Goal: Transaction & Acquisition: Purchase product/service

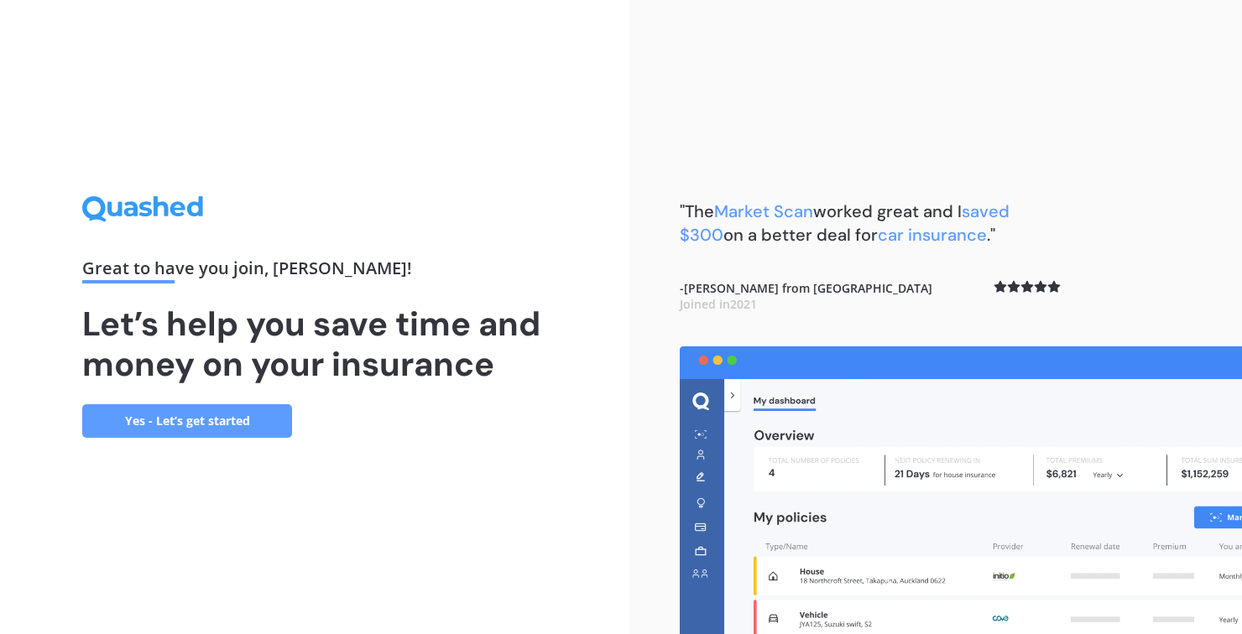
click at [241, 438] on link "Yes - Let’s get started" at bounding box center [187, 421] width 210 height 34
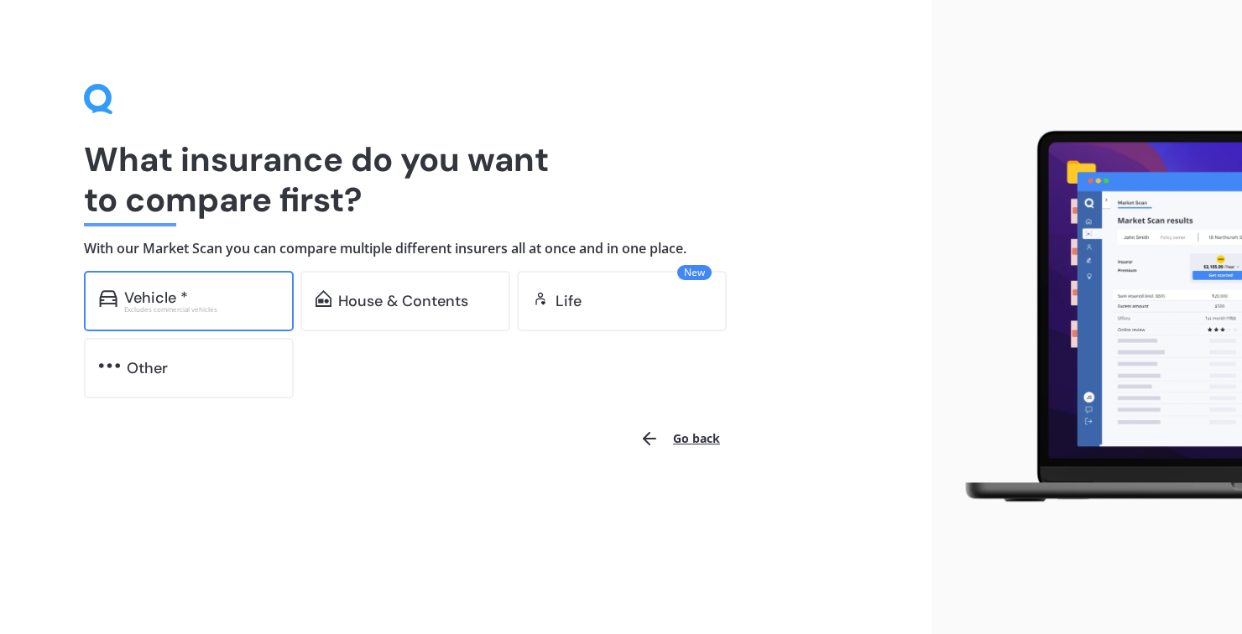
click at [224, 300] on div "Vehicle *" at bounding box center [201, 297] width 154 height 17
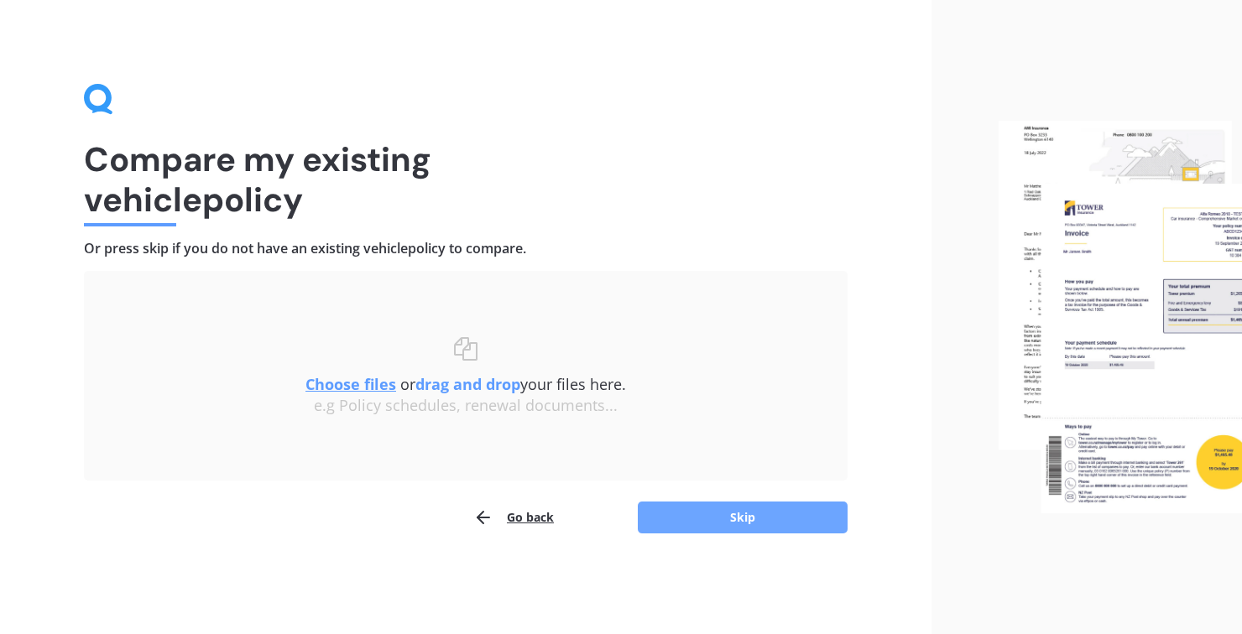
click at [739, 526] on button "Skip" at bounding box center [743, 518] width 210 height 32
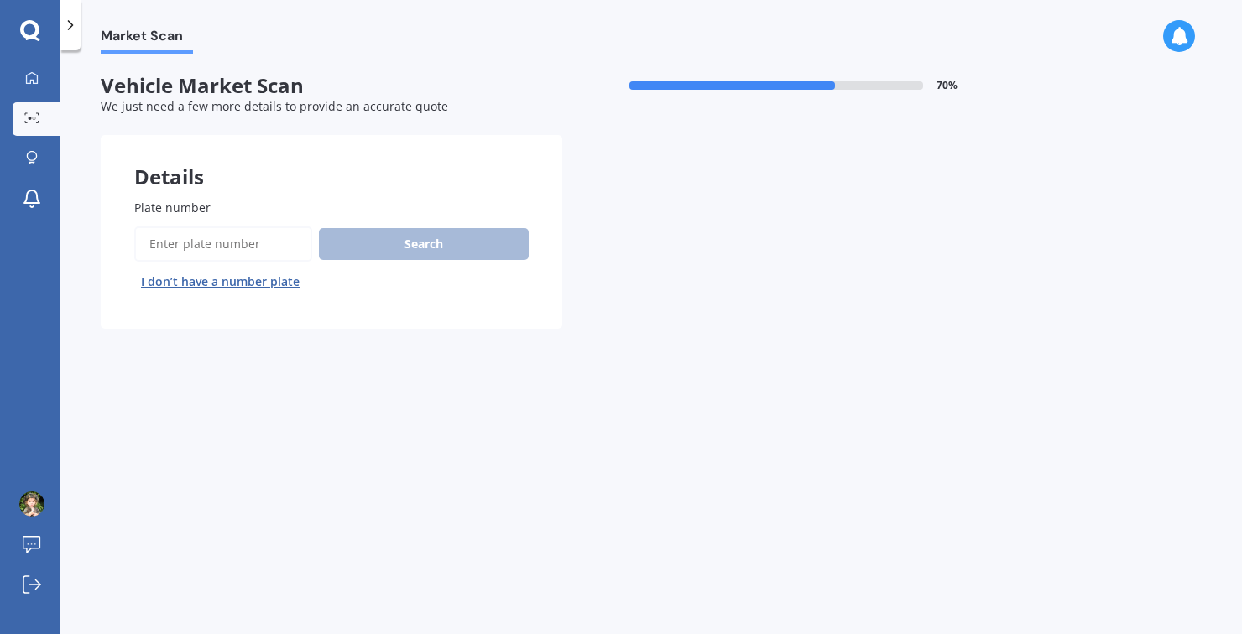
click at [252, 243] on input "Plate number" at bounding box center [223, 244] width 178 height 35
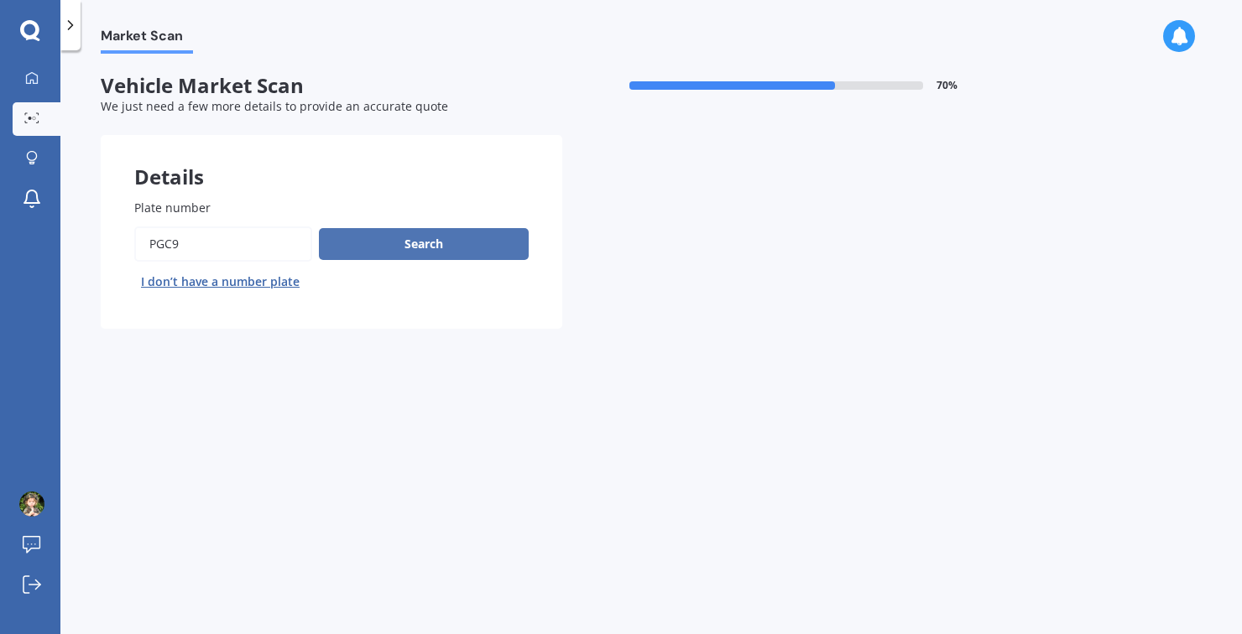
click at [412, 250] on button "Search" at bounding box center [424, 244] width 210 height 32
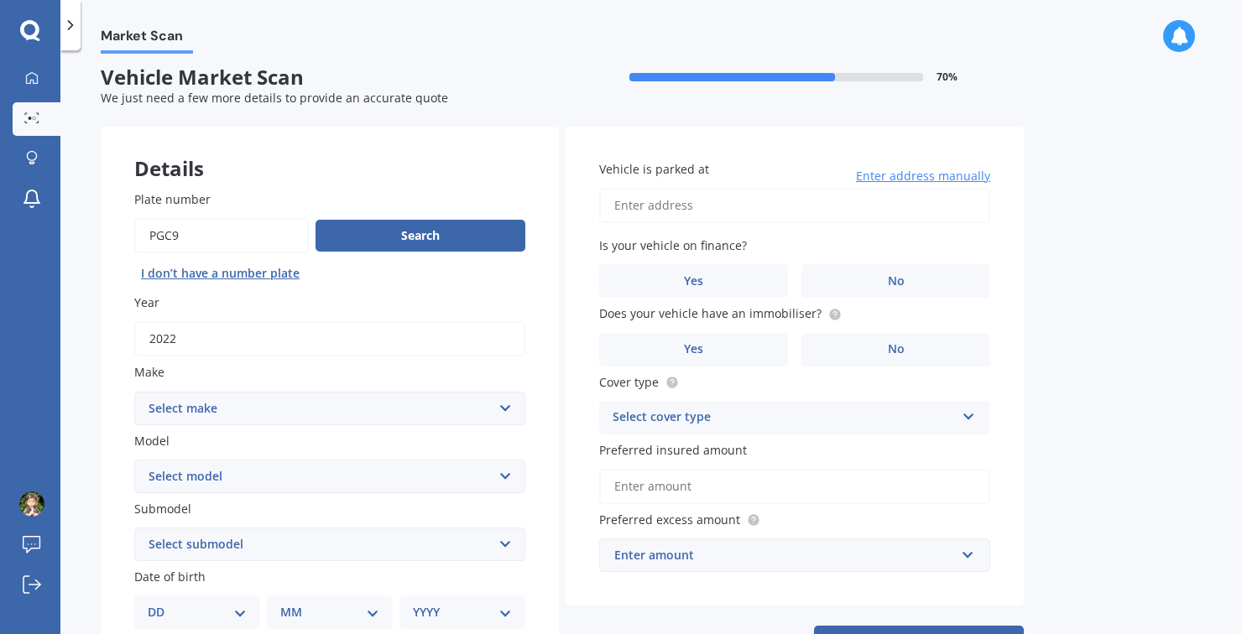
scroll to position [8, 0]
click at [170, 235] on input "Plate number" at bounding box center [221, 236] width 175 height 35
type input "Pgc9"
click at [383, 247] on button "Search" at bounding box center [420, 237] width 210 height 32
click at [501, 411] on select "Select make AC ALFA ROMEO ASTON MARTIN AUDI AUSTIN BEDFORD Bentley BMW BYD CADI…" at bounding box center [329, 410] width 391 height 34
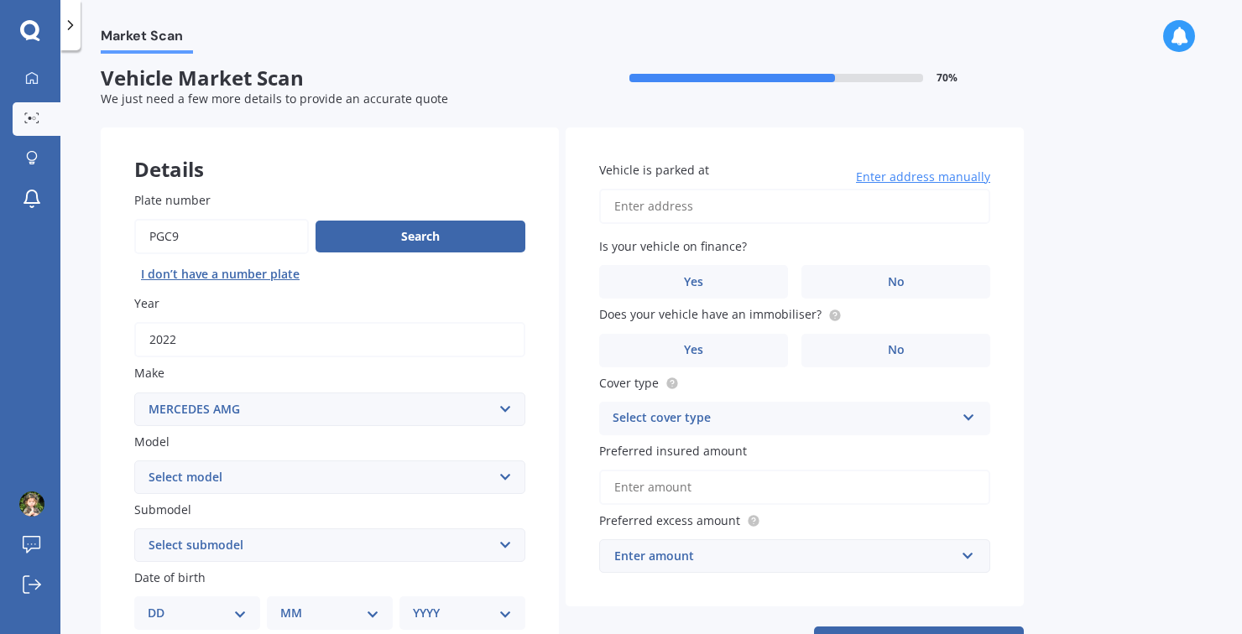
click at [134, 393] on select "Select make AC ALFA ROMEO ASTON MARTIN AUDI AUSTIN BEDFORD Bentley BMW BYD CADI…" at bounding box center [329, 410] width 391 height 34
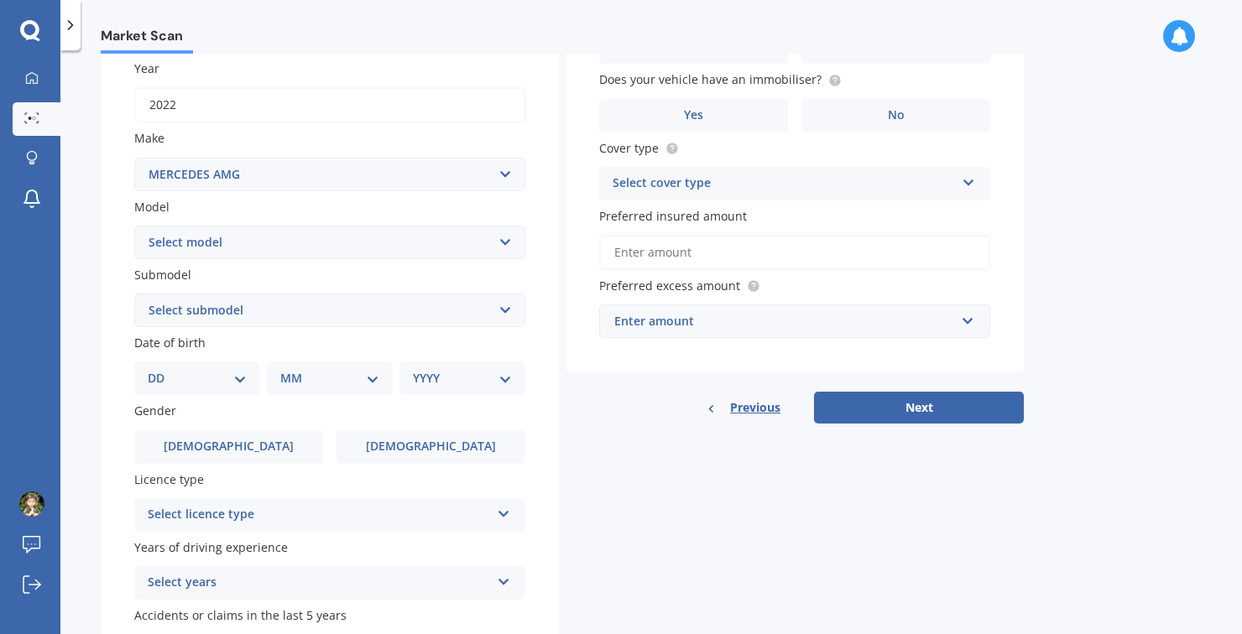
scroll to position [240, 0]
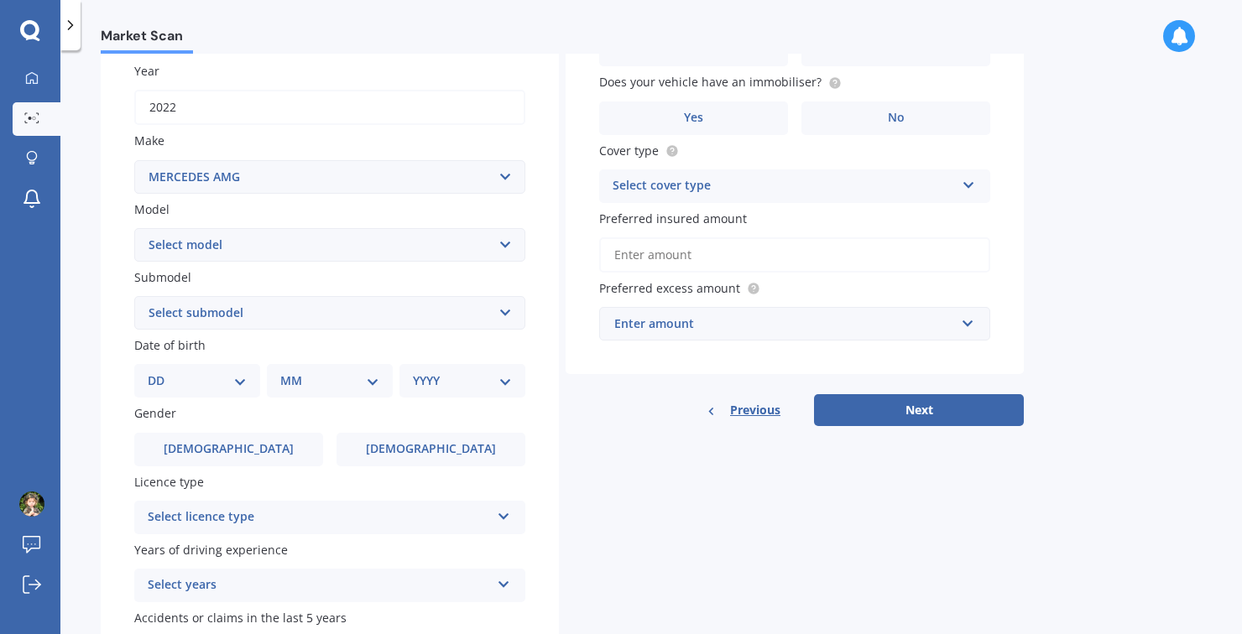
click at [508, 256] on select "Select model C C63" at bounding box center [329, 245] width 391 height 34
click at [513, 174] on select "Select make AC ALFA ROMEO ASTON MARTIN AUDI AUSTIN BEDFORD Bentley BMW BYD CADI…" at bounding box center [329, 177] width 391 height 34
click at [134, 160] on select "Select make AC ALFA ROMEO ASTON MARTIN AUDI AUSTIN BEDFORD Bentley BMW BYD CADI…" at bounding box center [329, 177] width 391 height 34
click at [508, 249] on select "Select model A45 A63 C C32 C36 C63 CLK CLS E43 E63 G63 GL63 GLE GLE-CLASS GLS G…" at bounding box center [329, 245] width 391 height 34
click at [509, 183] on select "Select make AC ALFA ROMEO ASTON MARTIN AUDI AUSTIN BEDFORD Bentley BMW BYD CADI…" at bounding box center [329, 177] width 391 height 34
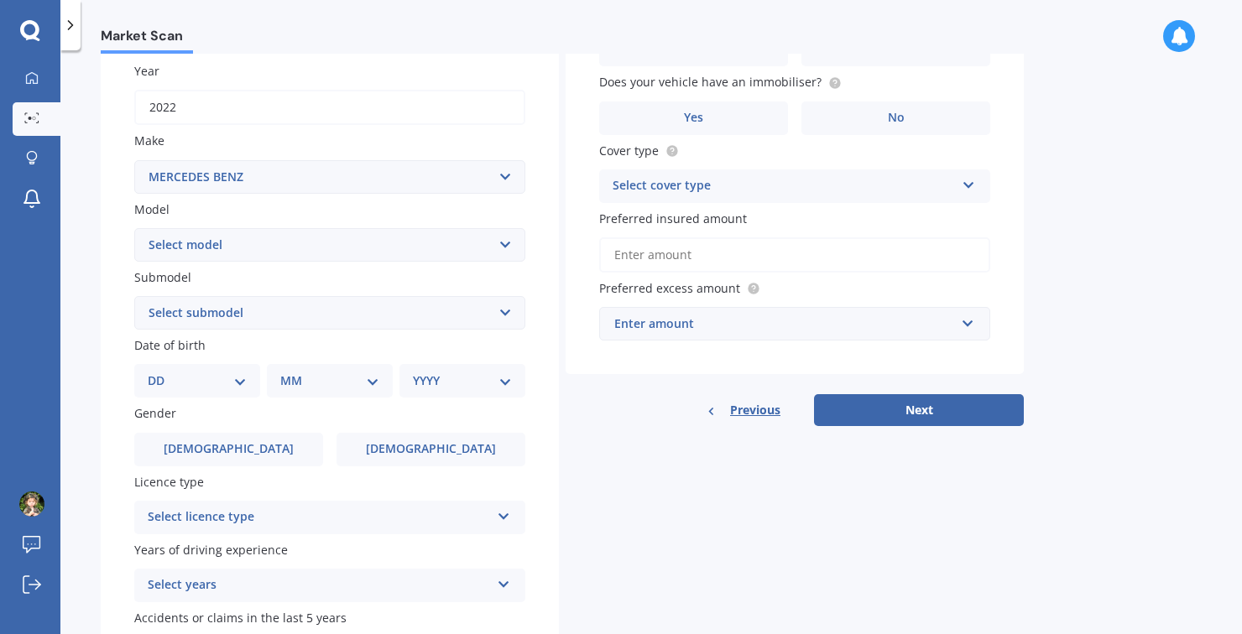
click at [134, 160] on select "Select make AC ALFA ROMEO ASTON MARTIN AUDI AUSTIN BEDFORD Bentley BMW BYD CADI…" at bounding box center [329, 177] width 391 height 34
click at [507, 248] on select "Select model 190 200 220 230 240 250 260 280 300 320 350 380 400 420 450 500 55…" at bounding box center [329, 245] width 391 height 34
click at [513, 244] on select "Select model 190 200 220 230 240 250 260 280 300 320 350 380 400 420 450 500 55…" at bounding box center [329, 245] width 391 height 34
click at [512, 247] on select "Select model 190 200 220 230 240 250 260 280 300 320 350 380 400 420 450 500 55…" at bounding box center [329, 245] width 391 height 34
click at [516, 252] on select "Select model 190 200 220 230 240 250 260 280 300 320 350 380 400 420 450 500 55…" at bounding box center [329, 245] width 391 height 34
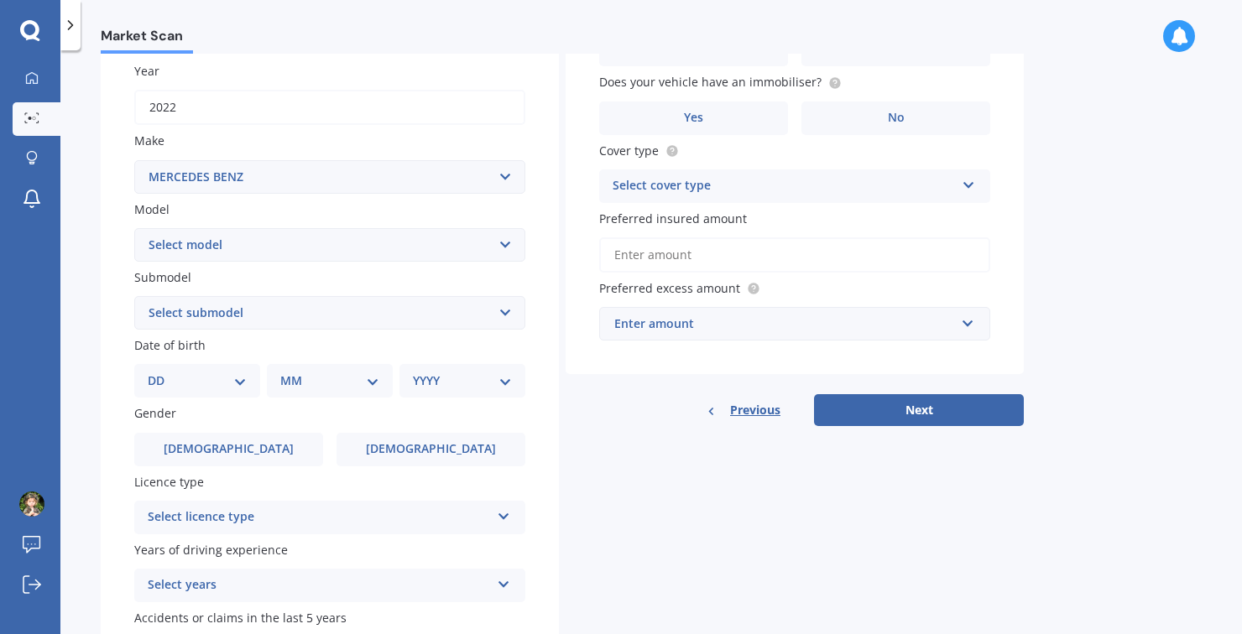
click at [513, 181] on select "Select make AC ALFA ROMEO ASTON MARTIN AUDI AUSTIN BEDFORD Bentley BMW BYD CADI…" at bounding box center [329, 177] width 391 height 34
click at [134, 160] on select "Select make AC ALFA ROMEO ASTON MARTIN AUDI AUSTIN BEDFORD Bentley BMW BYD CADI…" at bounding box center [329, 177] width 391 height 34
click at [506, 244] on select "Select model C C63" at bounding box center [329, 245] width 391 height 34
click at [512, 178] on select "Select make AC ALFA ROMEO ASTON MARTIN AUDI AUSTIN BEDFORD Bentley BMW BYD CADI…" at bounding box center [329, 177] width 391 height 34
select select "MERCEDES-AMG"
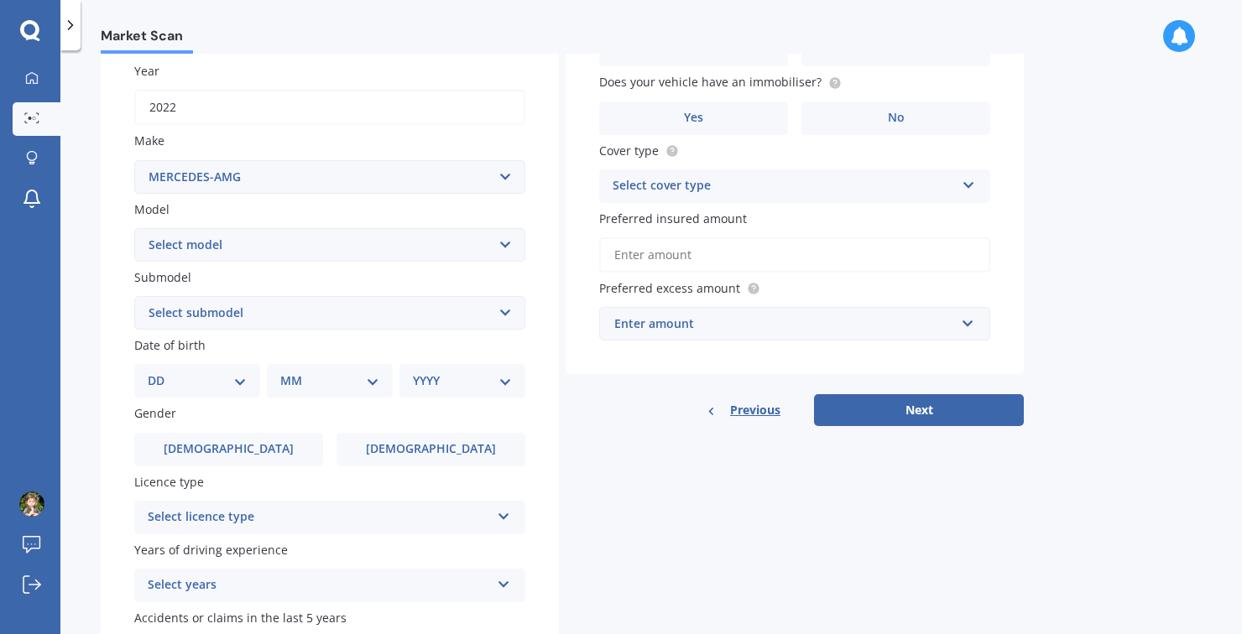
click at [134, 160] on select "Select make AC ALFA ROMEO ASTON MARTIN AUDI AUSTIN BEDFORD Bentley BMW BYD CADI…" at bounding box center [329, 177] width 391 height 34
click at [500, 249] on select "Select model A45 A63 C C32 C36 C63 CLK CLS E43 E63 G63 GL63 GLE GLE-CLASS GLS G…" at bounding box center [329, 245] width 391 height 34
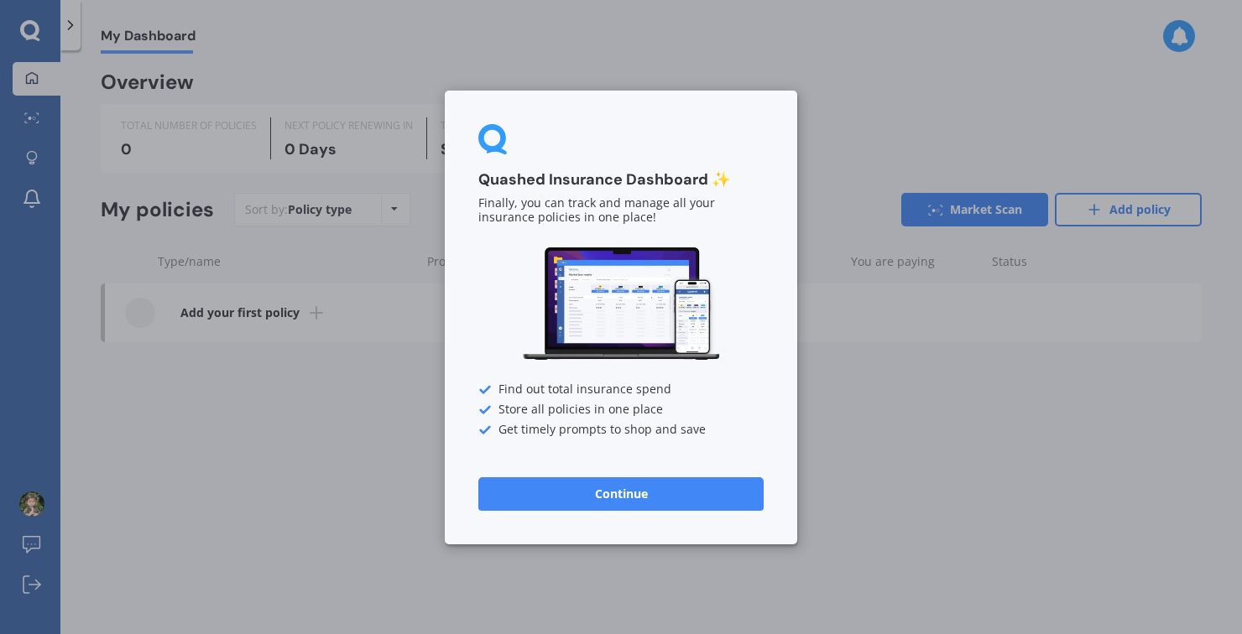
click at [654, 493] on button "Continue" at bounding box center [620, 494] width 285 height 34
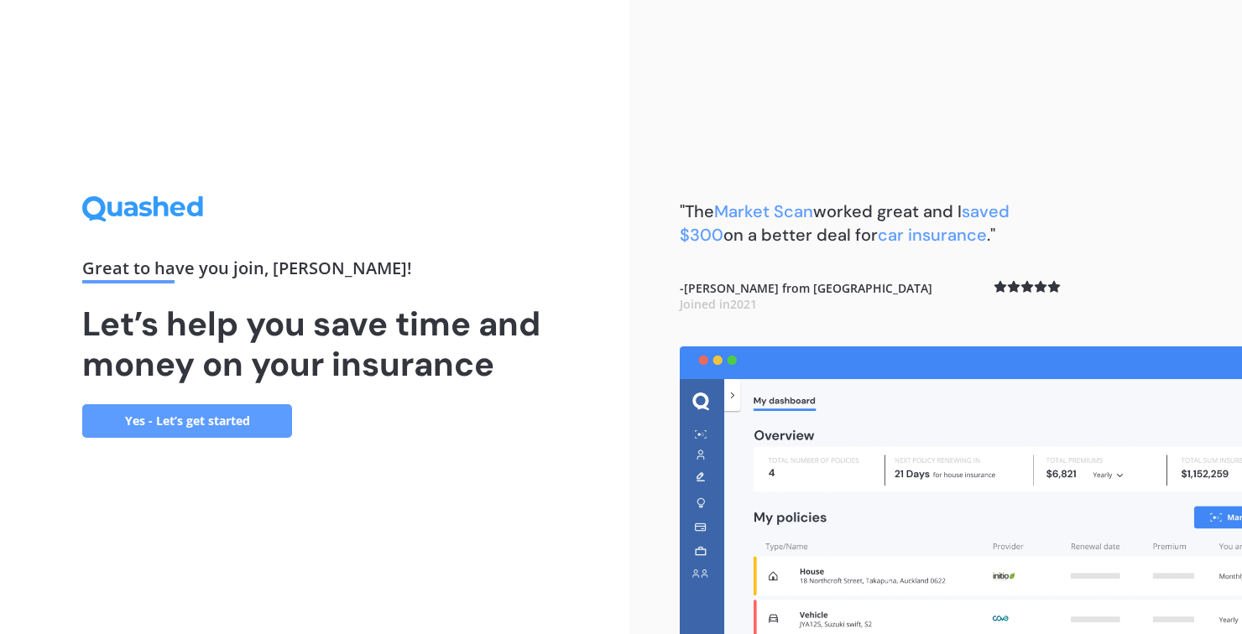
click at [205, 438] on link "Yes - Let’s get started" at bounding box center [187, 421] width 210 height 34
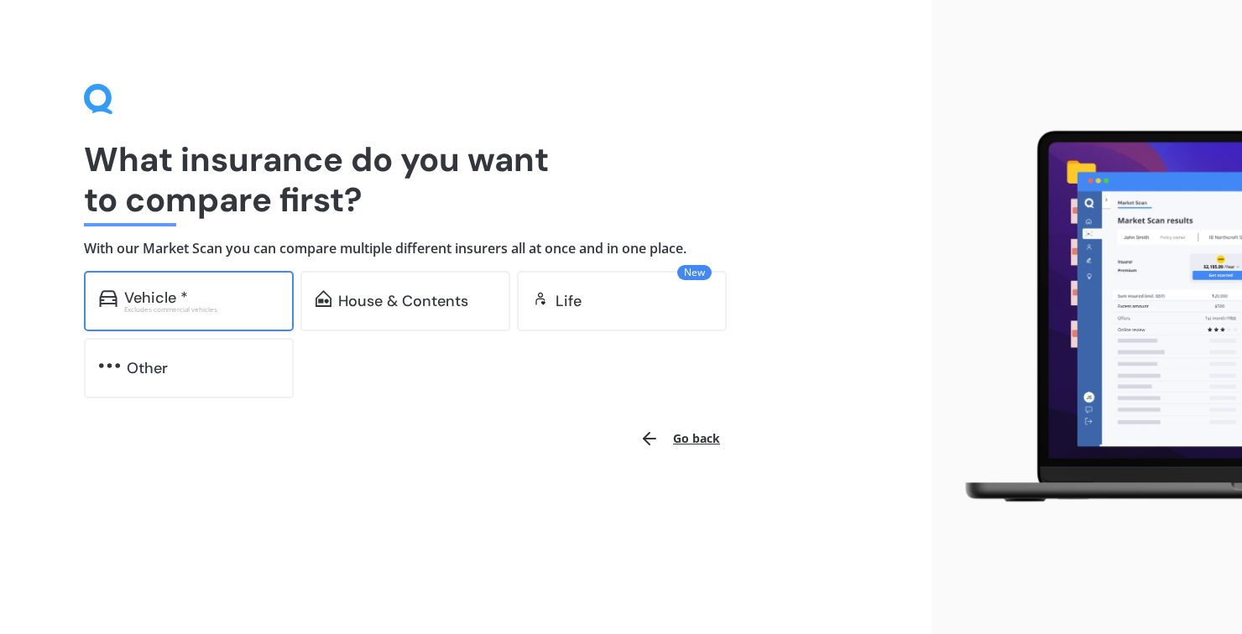
click at [203, 289] on div "Vehicle * Excludes commercial vehicles" at bounding box center [189, 301] width 210 height 60
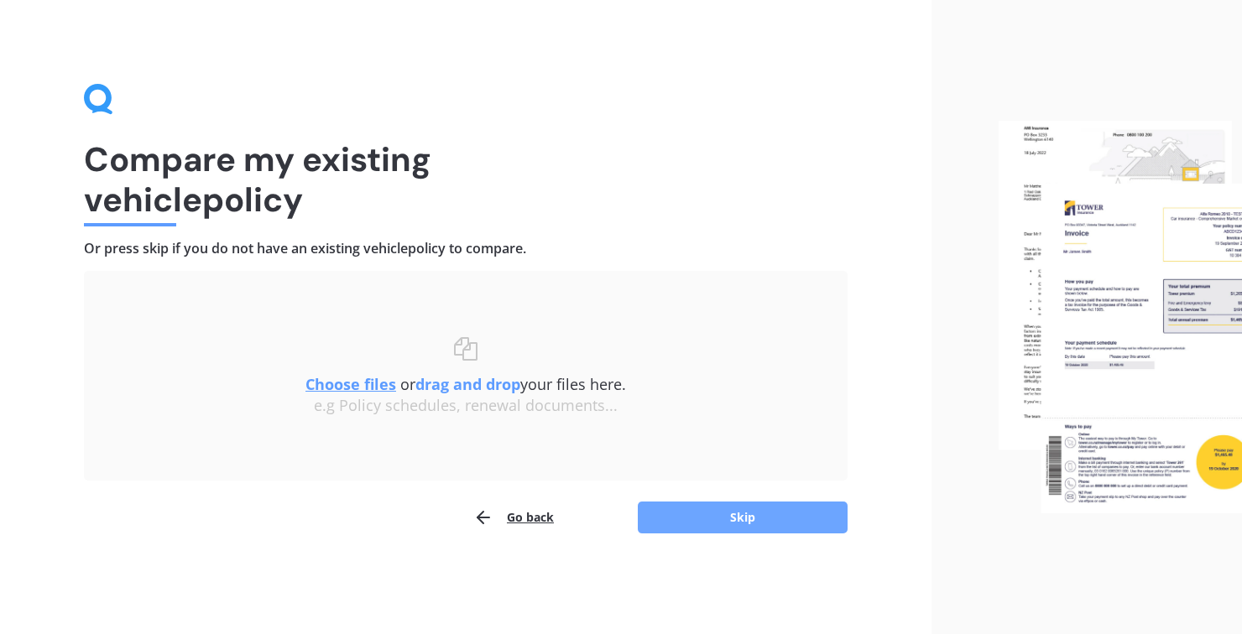
click at [742, 520] on button "Skip" at bounding box center [743, 518] width 210 height 32
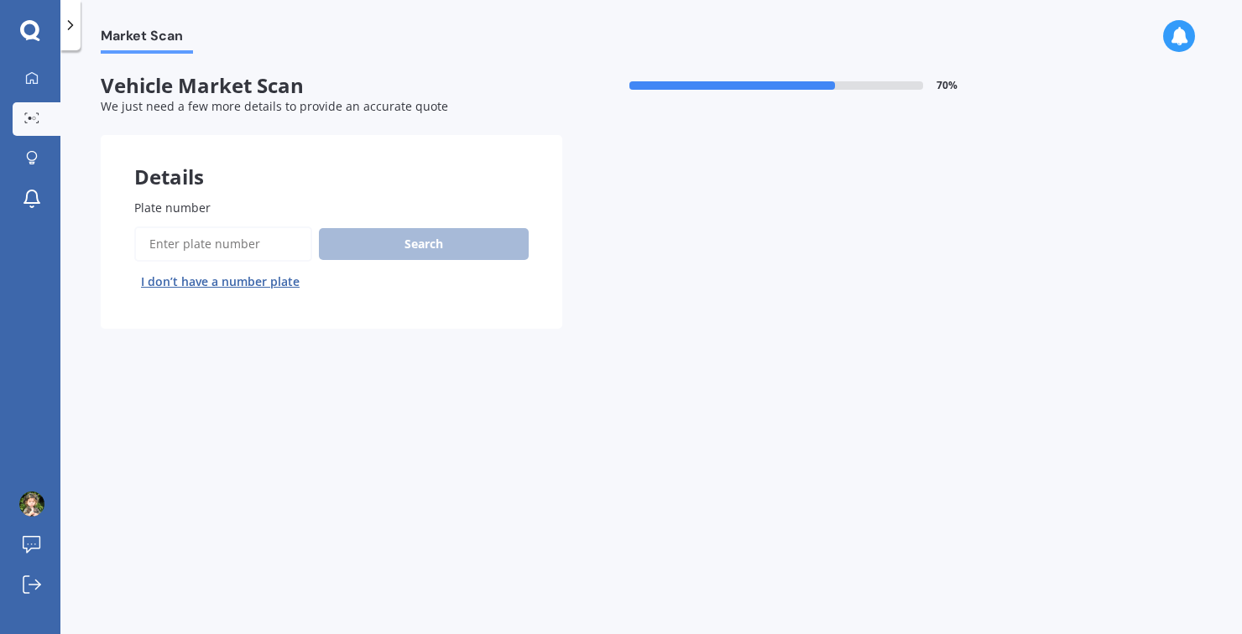
click at [241, 243] on input "Plate number" at bounding box center [223, 244] width 178 height 35
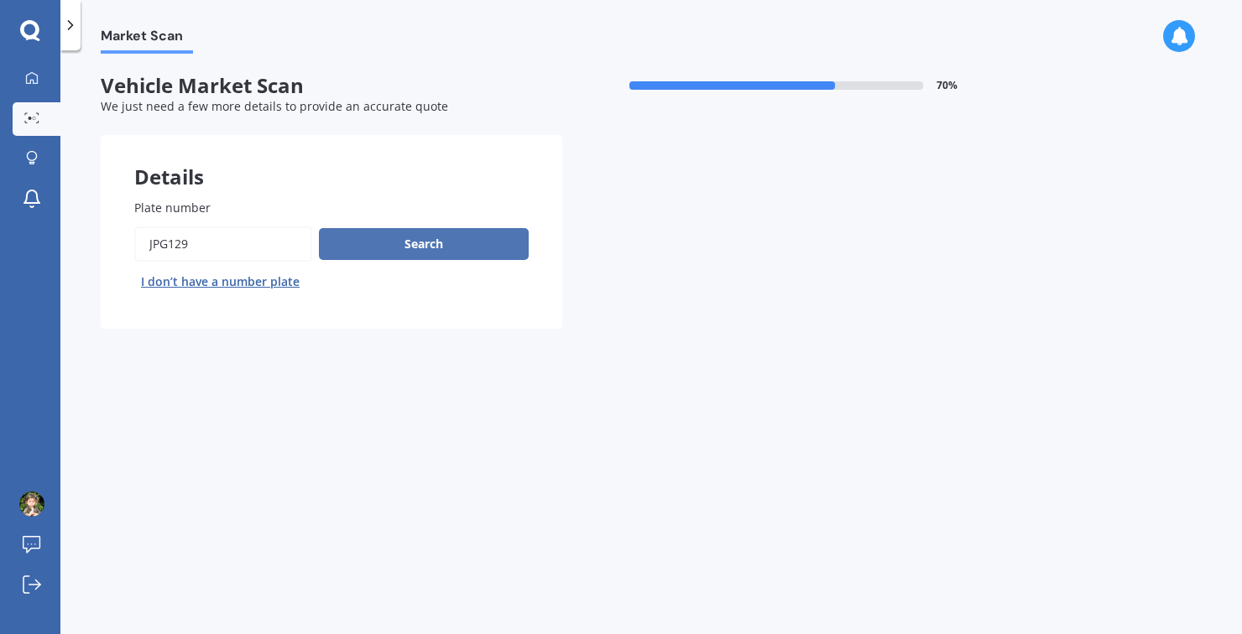
type input "Jpg129"
click at [456, 246] on button "Search" at bounding box center [424, 244] width 210 height 32
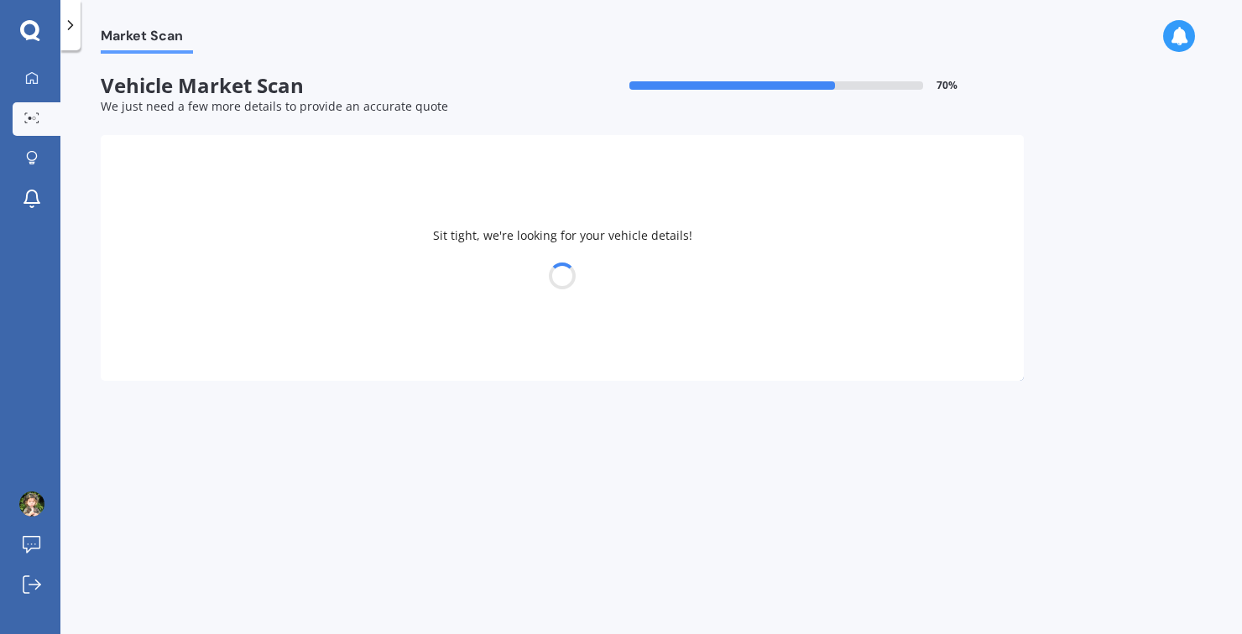
select select "FORD"
select select "RANGER"
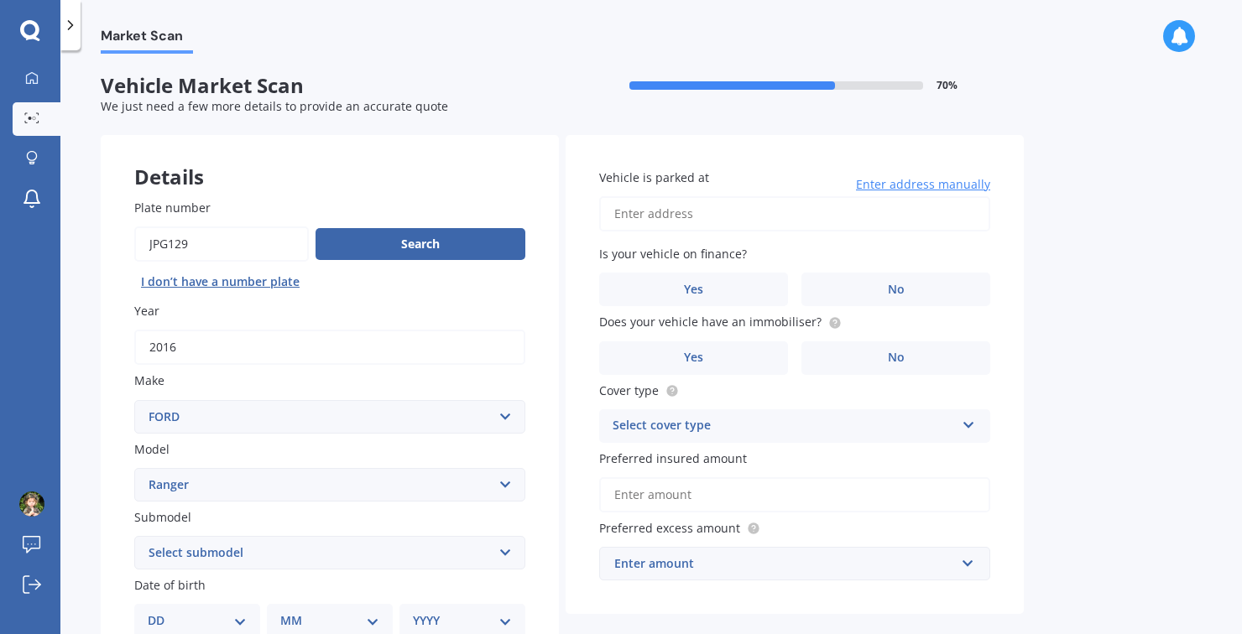
click at [502, 554] on select "Select submodel 4X2 3.2 Litre Turbo Diesel 4X2 XL 2.2 Litre Turbo Diesel 4X2 XL…" at bounding box center [329, 553] width 391 height 34
select select "4X4 XL 3.0 LITRE TURBO DIESEL"
click at [134, 536] on select "Select submodel 4X2 3.2 Litre Turbo Diesel 4X2 XL 2.2 Litre Turbo Diesel 4X2 XL…" at bounding box center [329, 553] width 391 height 34
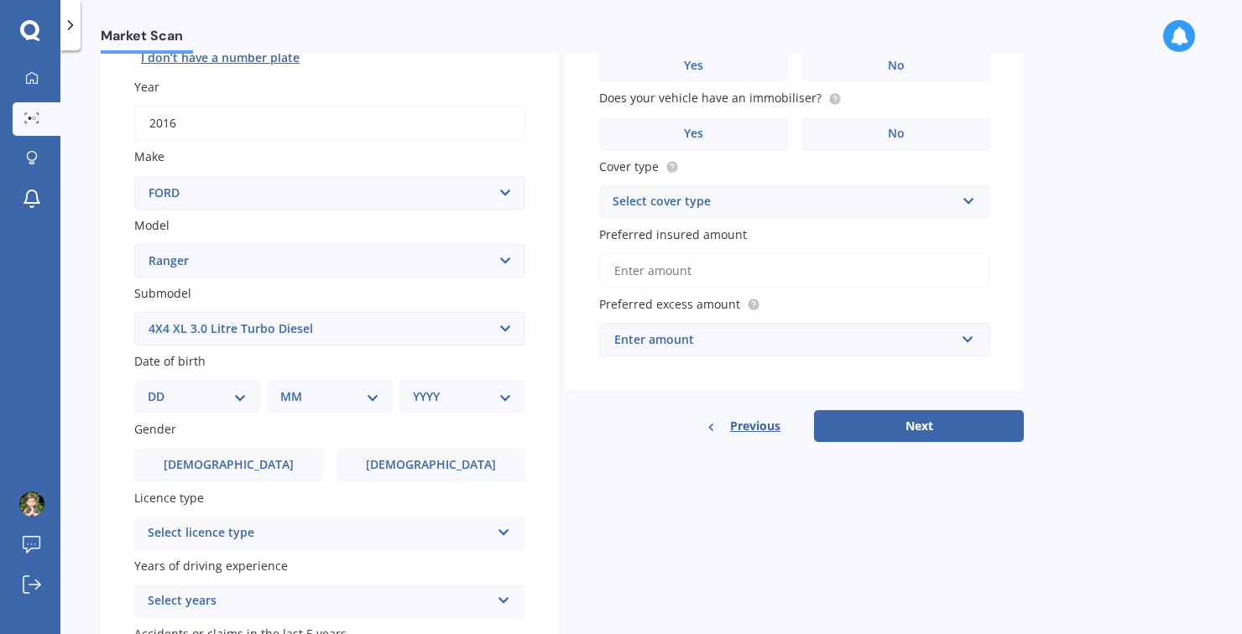
scroll to position [231, 0]
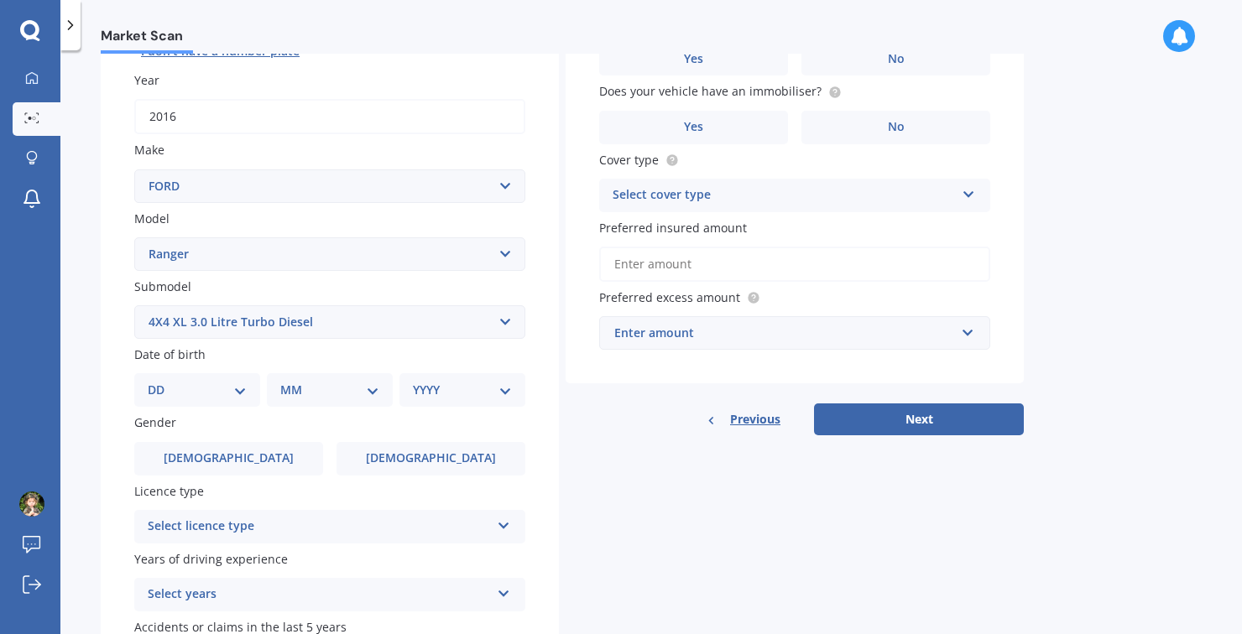
click at [238, 393] on select "DD 01 02 03 04 05 06 07 08 09 10 11 12 13 14 15 16 17 18 19 20 21 22 23 24 25 2…" at bounding box center [197, 390] width 99 height 18
select select "01"
click at [161, 381] on select "DD 01 02 03 04 05 06 07 08 09 10 11 12 13 14 15 16 17 18 19 20 21 22 23 24 25 2…" at bounding box center [197, 390] width 99 height 18
click at [370, 393] on select "MM 01 02 03 04 05 06 07 08 09 10 11 12" at bounding box center [333, 390] width 92 height 18
select select "03"
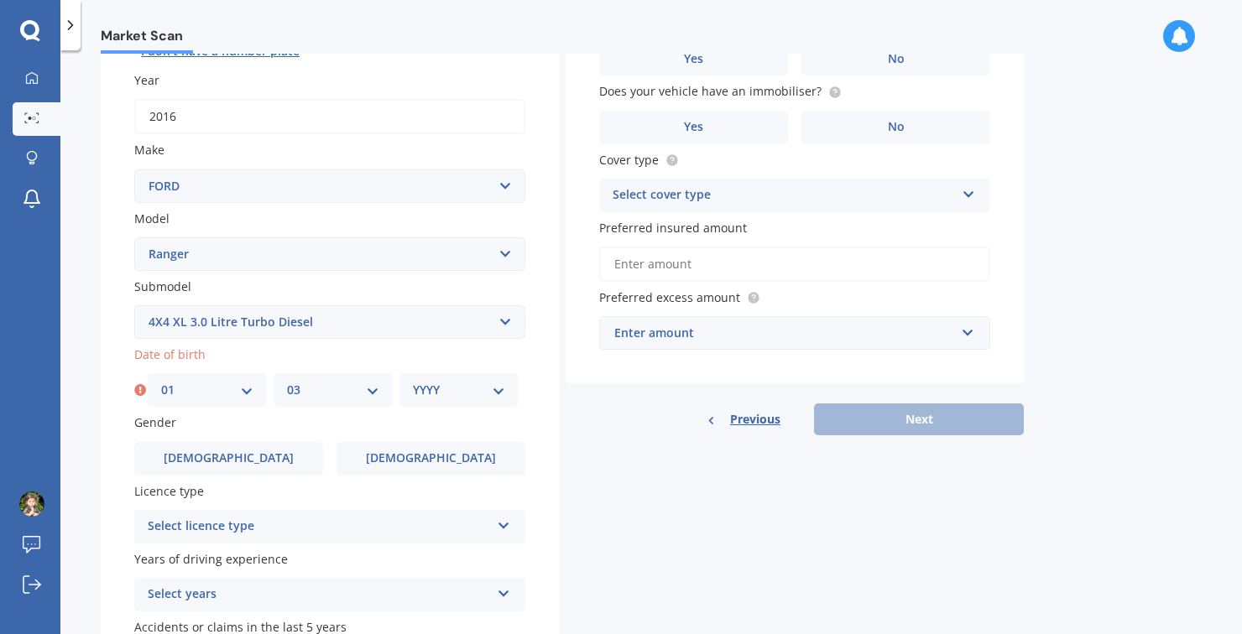
click at [287, 381] on select "MM 01 02 03 04 05 06 07 08 09 10 11 12" at bounding box center [333, 390] width 92 height 18
click at [495, 393] on select "YYYY 2025 2024 2023 2022 2021 2020 2019 2018 2017 2016 2015 2014 2013 2012 2011…" at bounding box center [459, 390] width 92 height 18
select select "1964"
click at [413, 381] on select "YYYY 2025 2024 2023 2022 2021 2020 2019 2018 2017 2016 2015 2014 2013 2012 2011…" at bounding box center [459, 390] width 92 height 18
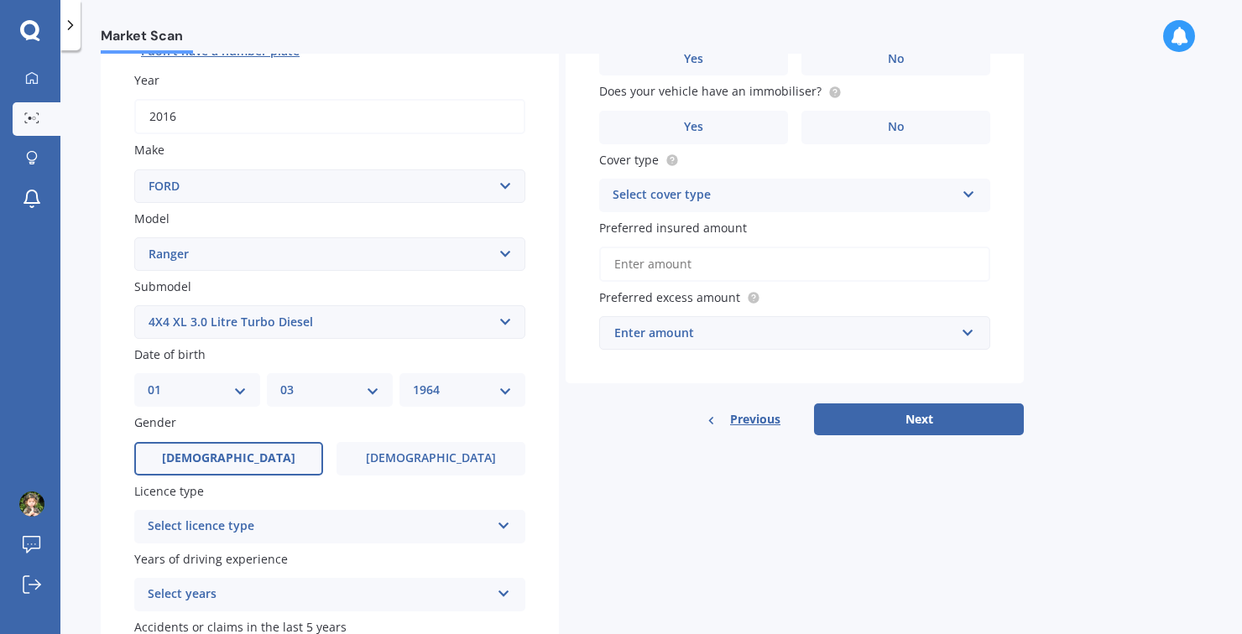
click at [279, 454] on label "[DEMOGRAPHIC_DATA]" at bounding box center [228, 459] width 189 height 34
click at [0, 0] on input "[DEMOGRAPHIC_DATA]" at bounding box center [0, 0] width 0 height 0
click at [497, 527] on icon at bounding box center [504, 523] width 14 height 12
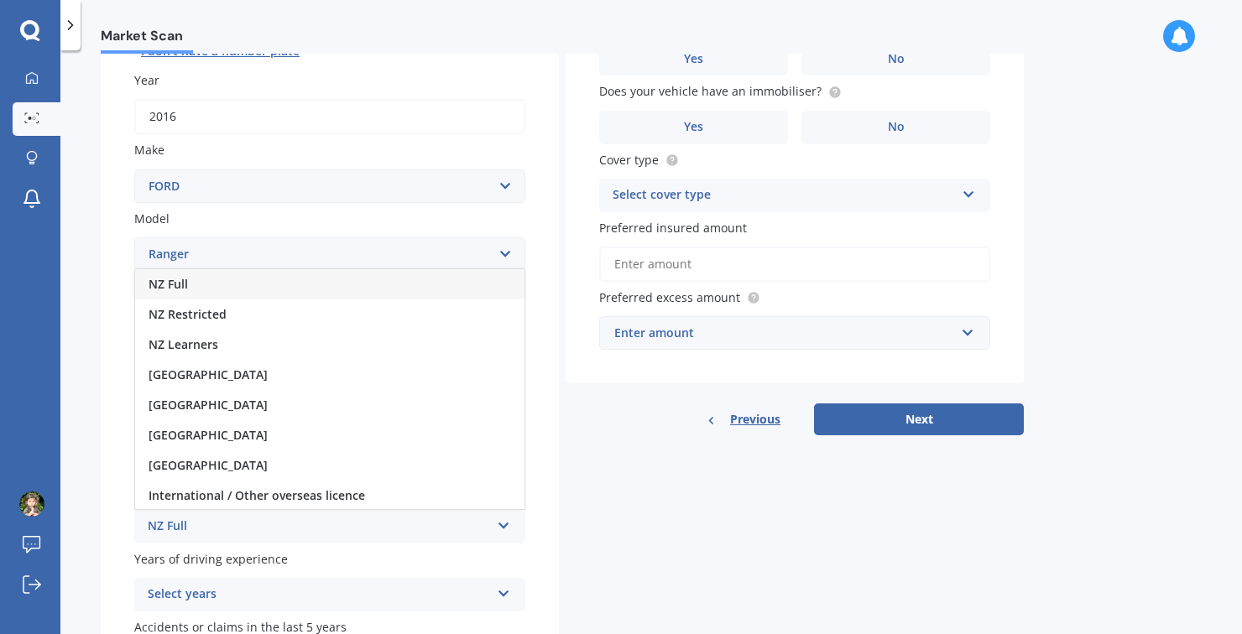
click at [360, 284] on div "NZ Full" at bounding box center [329, 284] width 389 height 30
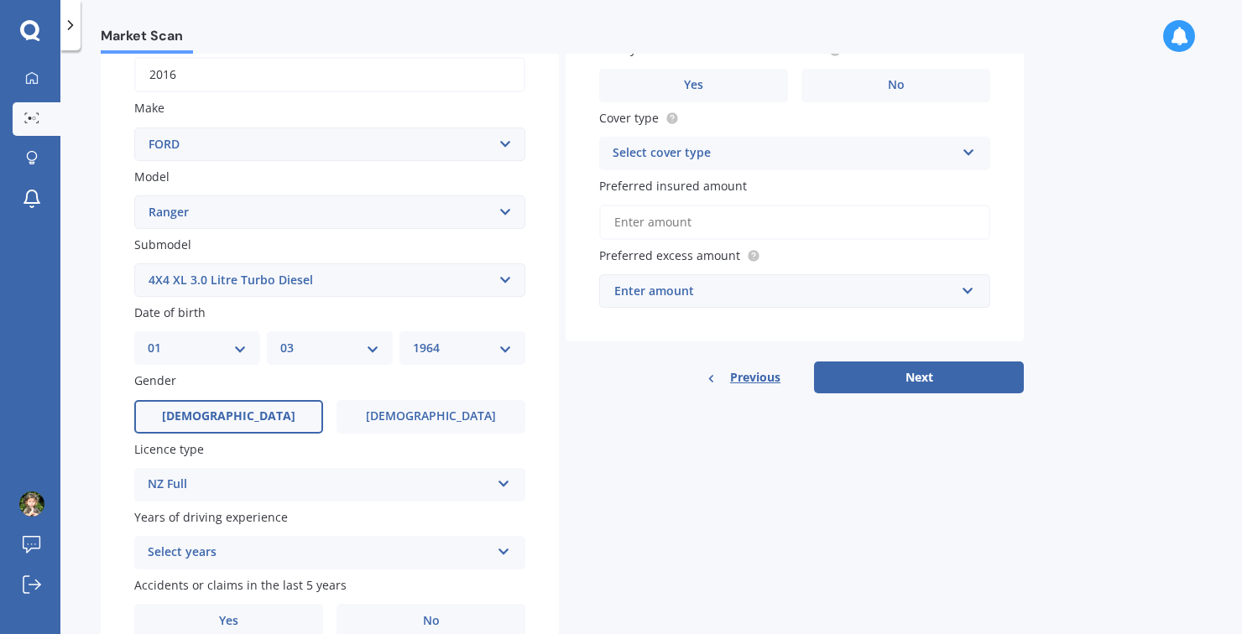
scroll to position [264, 0]
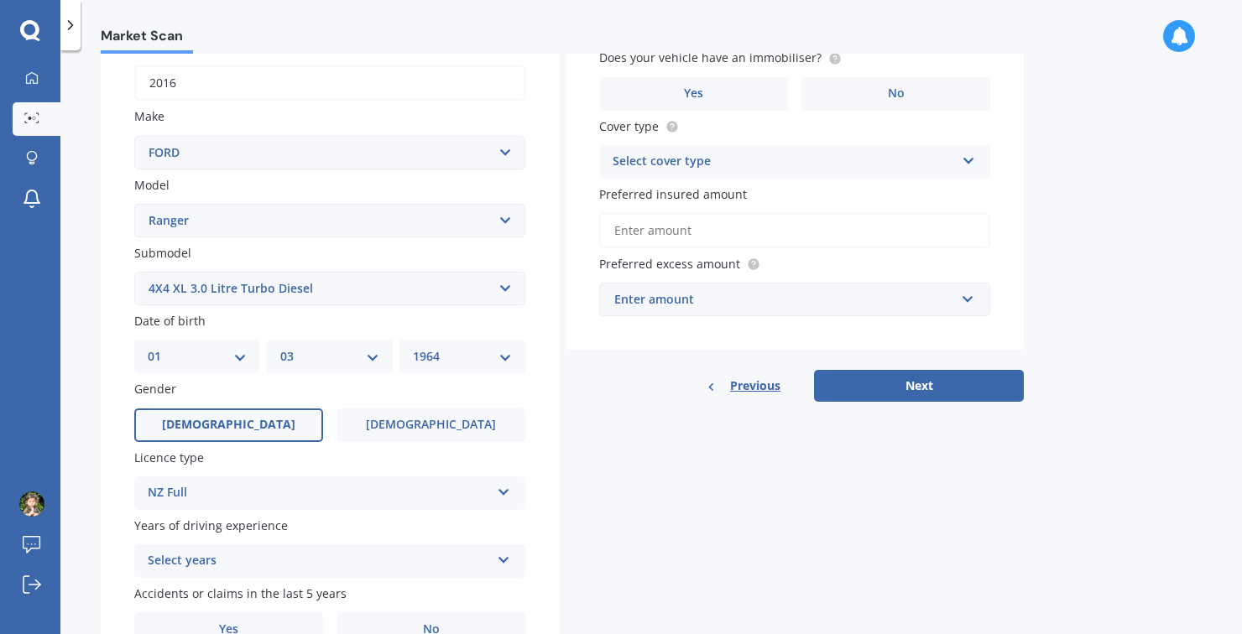
click at [500, 563] on icon at bounding box center [504, 557] width 14 height 12
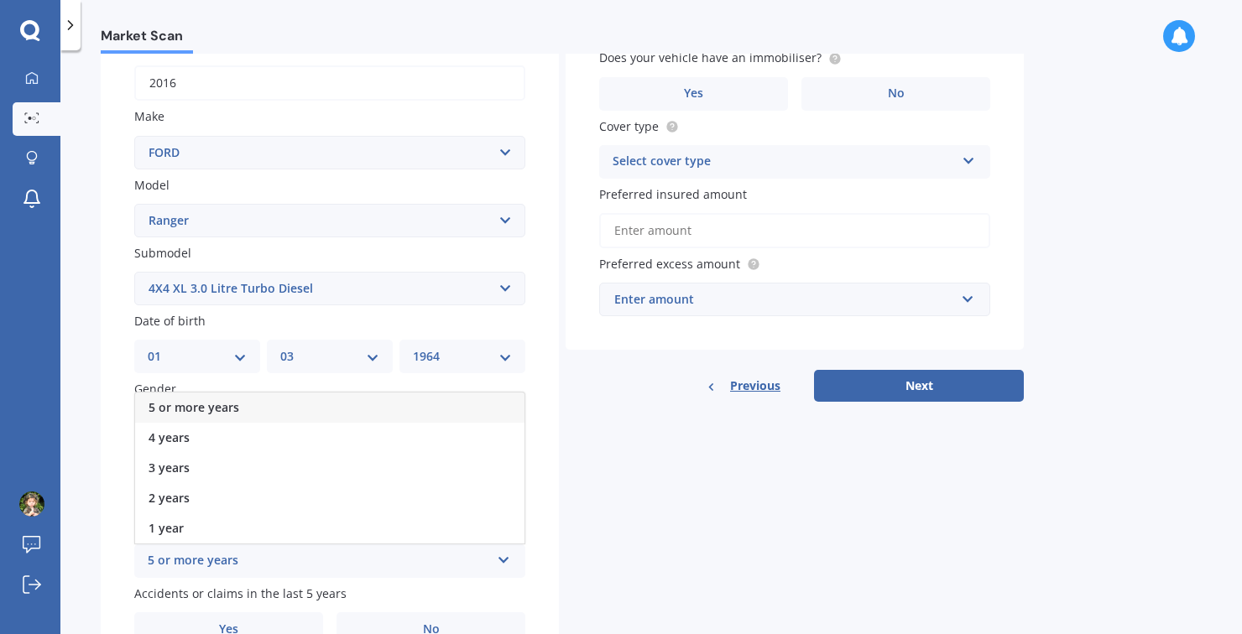
click at [467, 411] on div "5 or more years" at bounding box center [329, 408] width 389 height 30
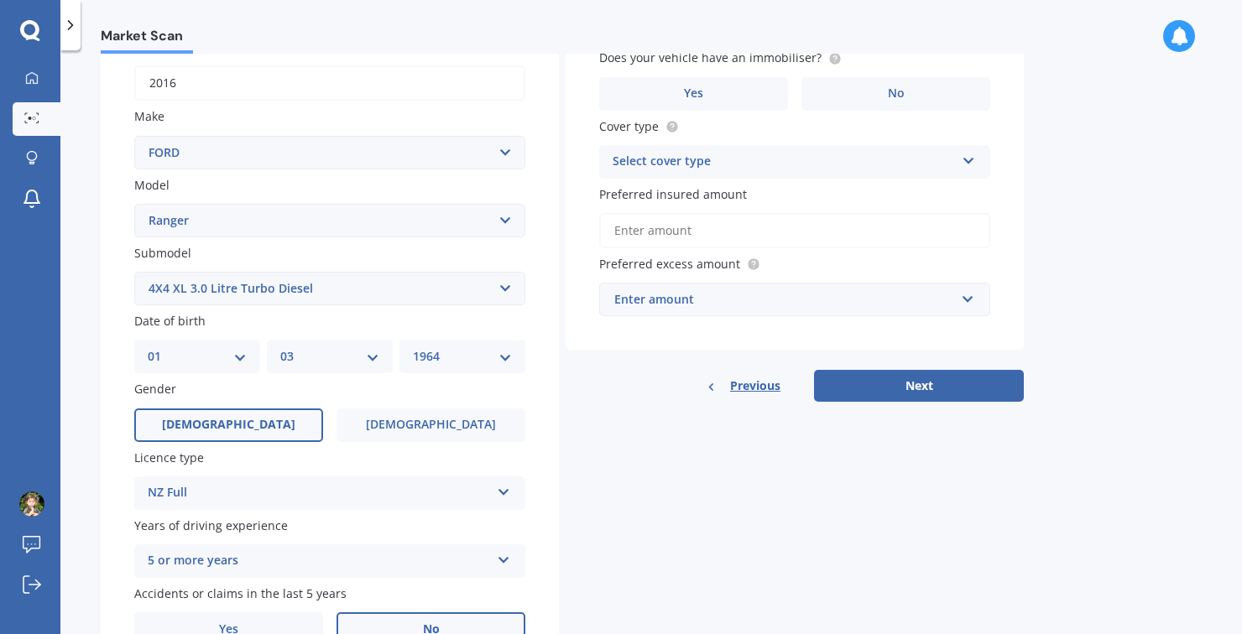
click at [437, 626] on span "No" at bounding box center [431, 630] width 17 height 14
click at [0, 0] on input "No" at bounding box center [0, 0] width 0 height 0
click at [896, 86] on span "No" at bounding box center [896, 93] width 17 height 14
click at [0, 0] on input "No" at bounding box center [0, 0] width 0 height 0
click at [962, 169] on div "Select cover type Comprehensive Third Party, Fire & Theft Third Party" at bounding box center [794, 162] width 391 height 34
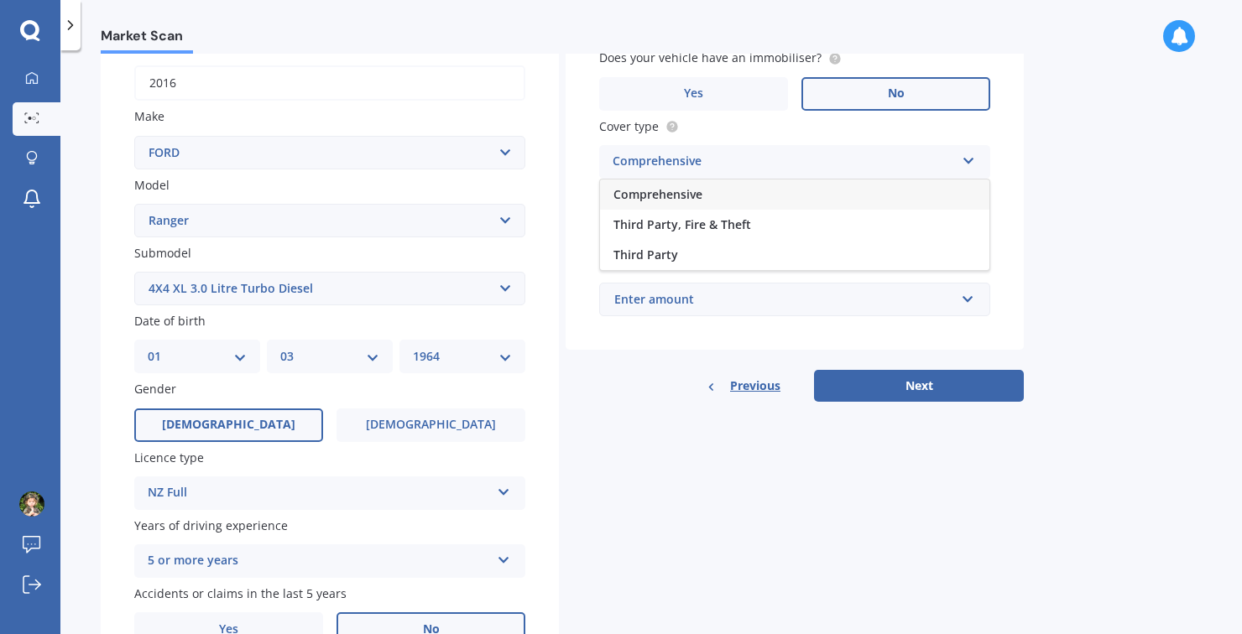
click at [779, 201] on div "Comprehensive" at bounding box center [794, 195] width 389 height 30
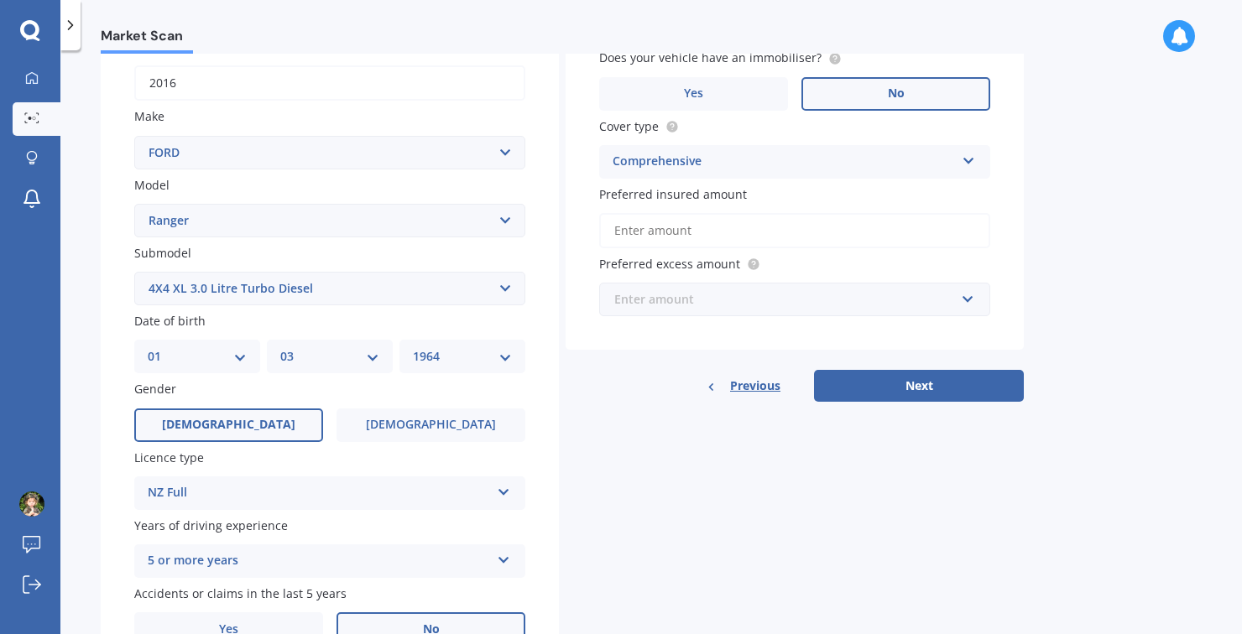
click at [961, 304] on input "text" at bounding box center [789, 300] width 376 height 32
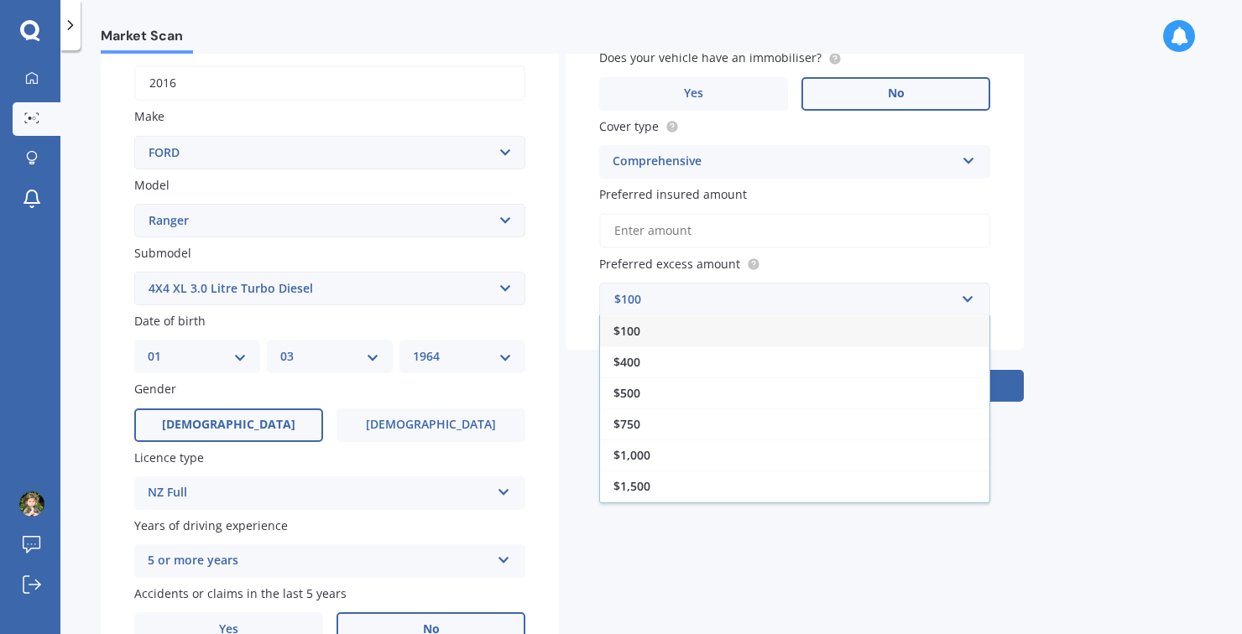
click at [652, 397] on div "$500" at bounding box center [794, 393] width 389 height 31
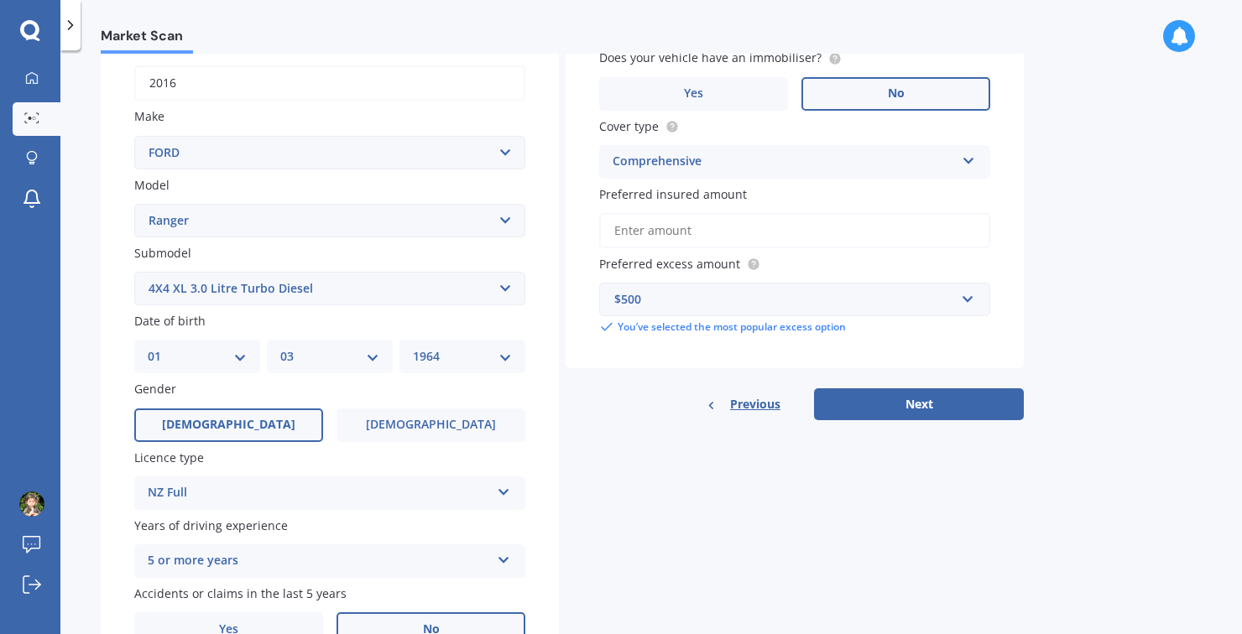
click at [935, 414] on button "Next" at bounding box center [919, 404] width 210 height 32
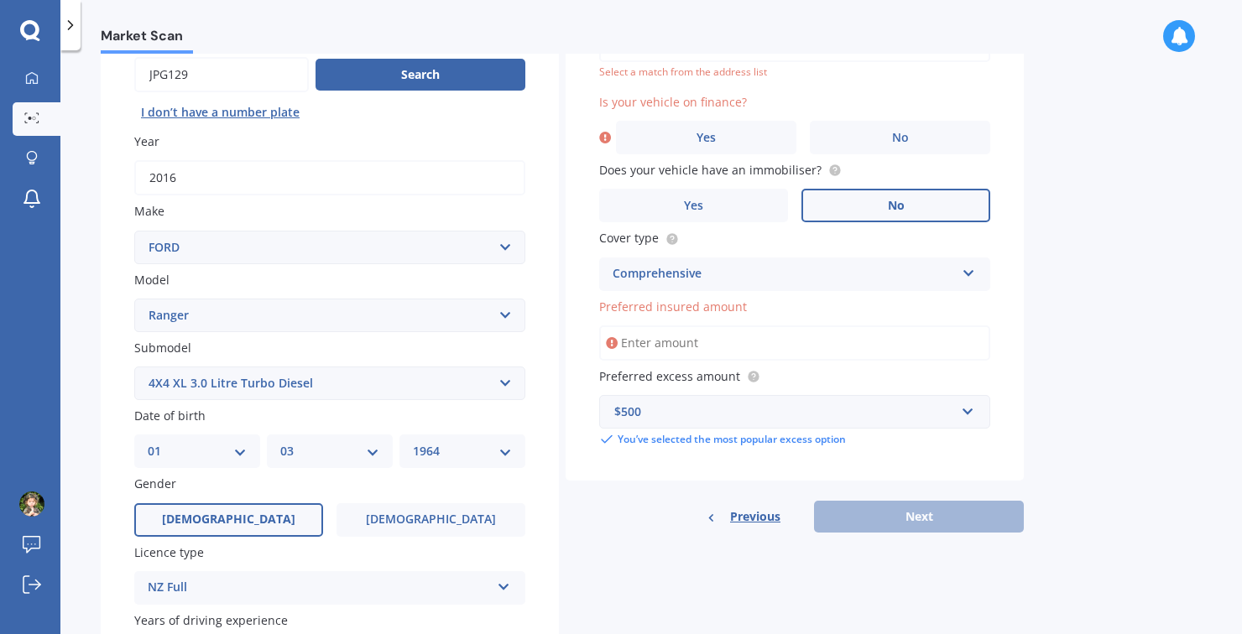
scroll to position [115, 0]
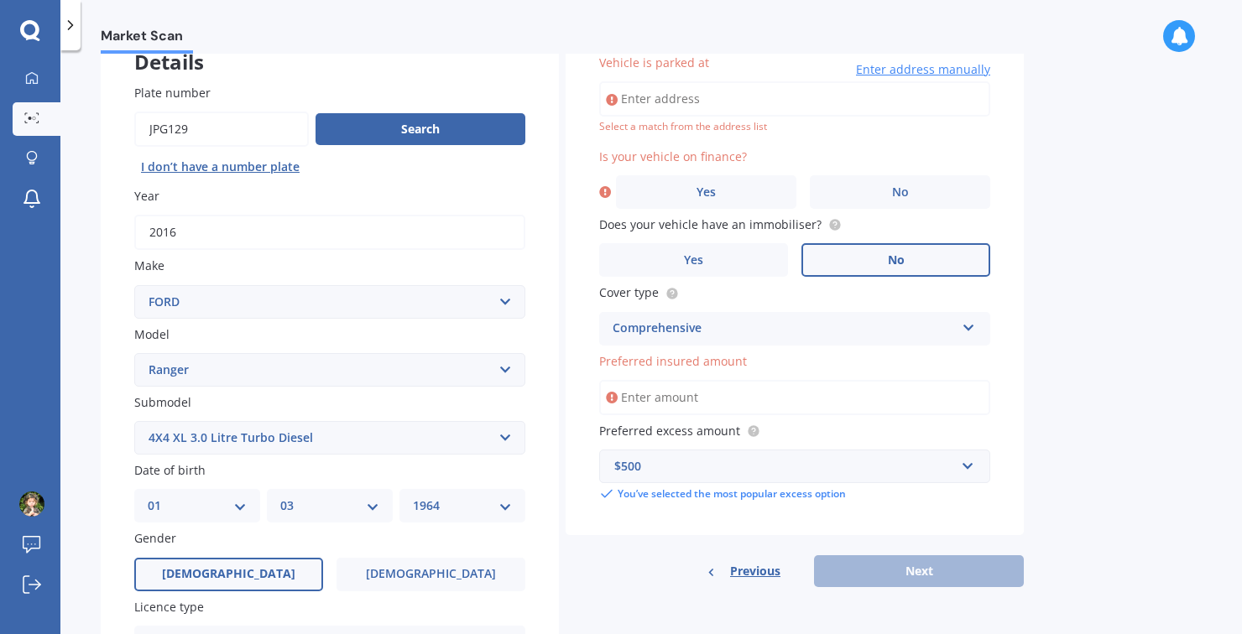
click at [690, 404] on input "Preferred insured amount" at bounding box center [794, 397] width 391 height 35
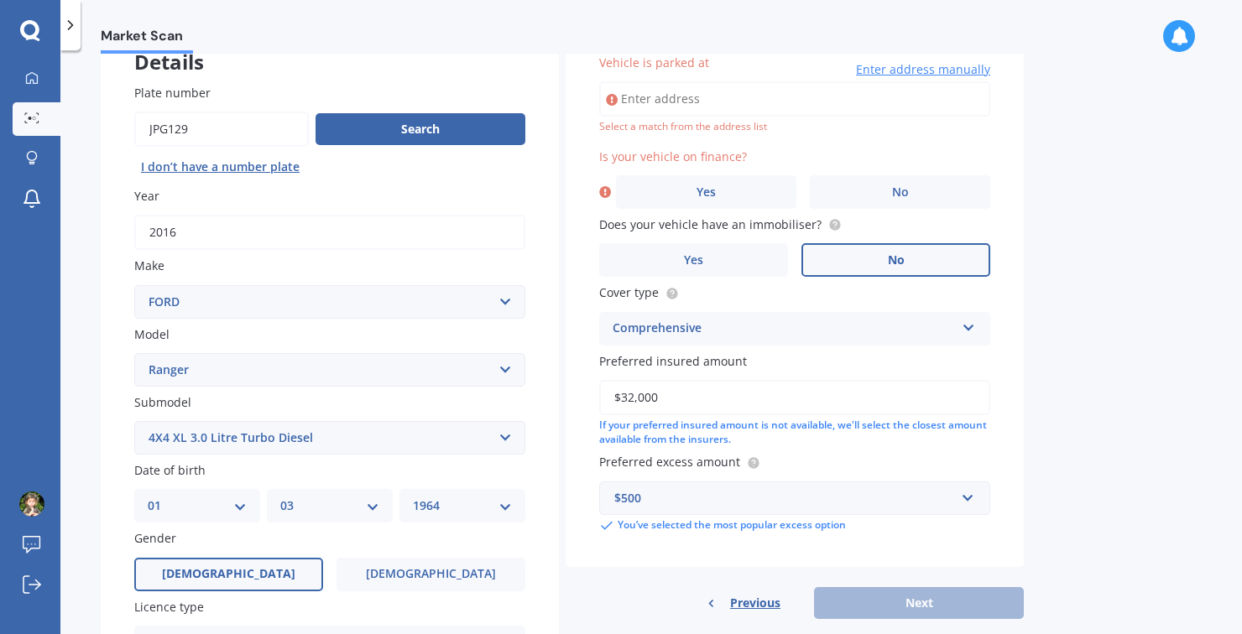
type input "$32,000"
click at [1074, 526] on div "Market Scan Vehicle Market Scan 70 % We just need a few more details to provide…" at bounding box center [650, 346] width 1181 height 584
click at [785, 102] on input "Vehicle is parked at" at bounding box center [794, 98] width 391 height 35
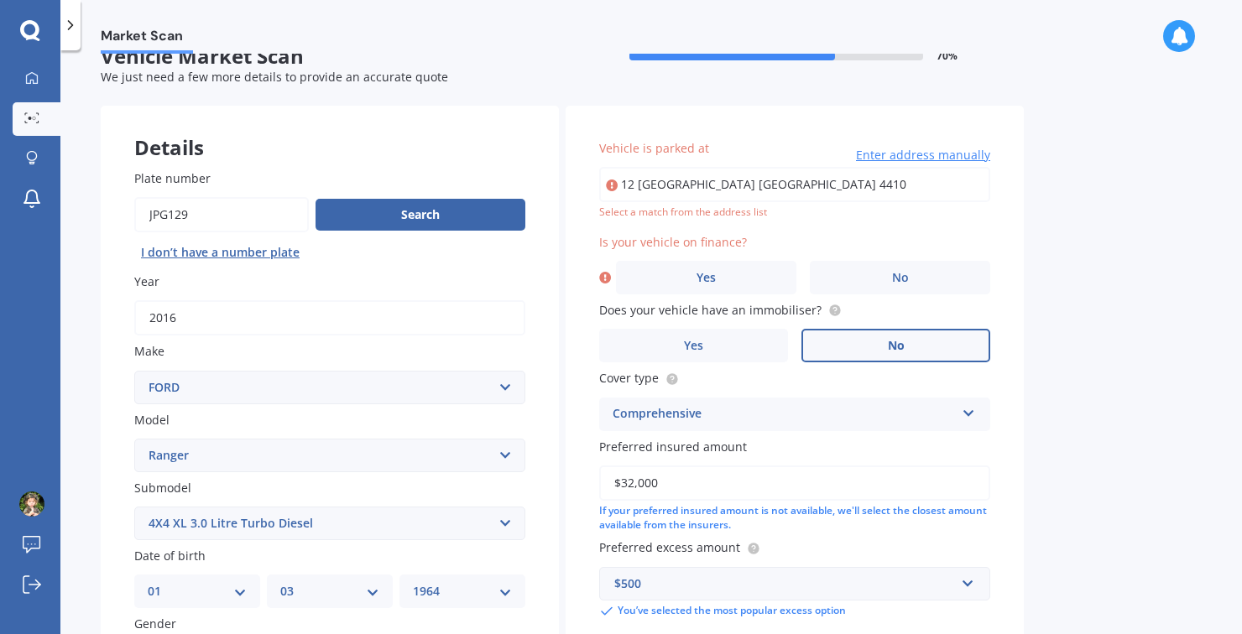
scroll to position [32, 0]
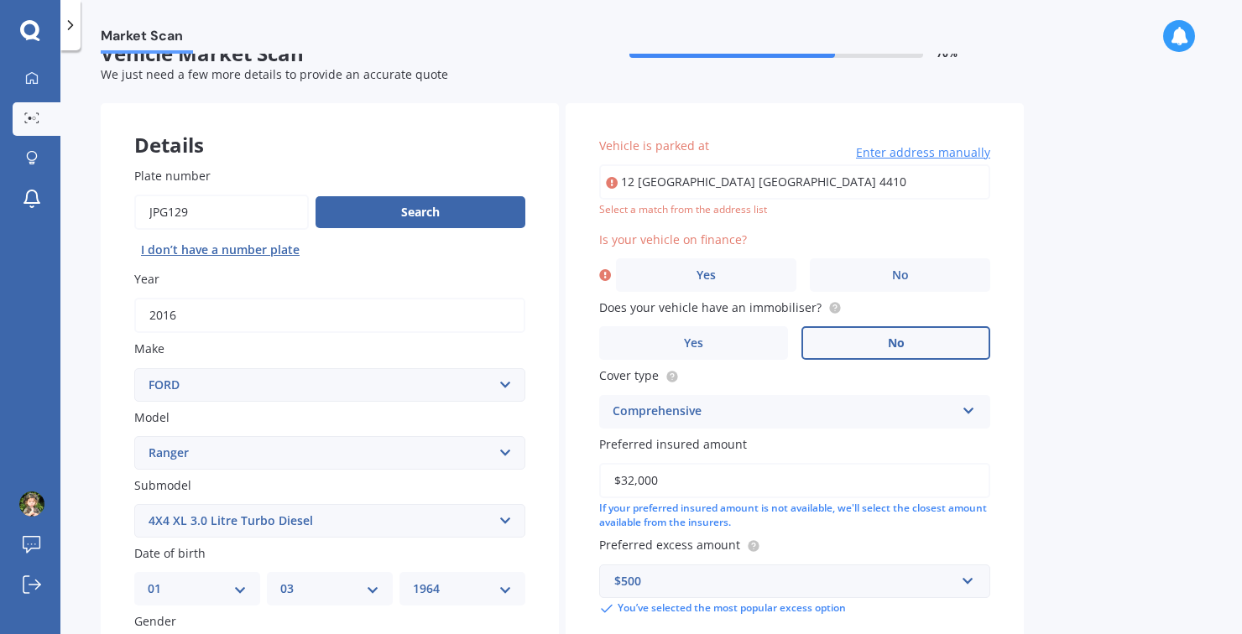
click at [942, 180] on input "12 [GEOGRAPHIC_DATA] [GEOGRAPHIC_DATA] 4410" at bounding box center [794, 181] width 391 height 35
click at [952, 189] on input "12 [GEOGRAPHIC_DATA] [GEOGRAPHIC_DATA] 4410" at bounding box center [794, 181] width 391 height 35
click at [961, 154] on span "Enter address manually" at bounding box center [923, 152] width 134 height 17
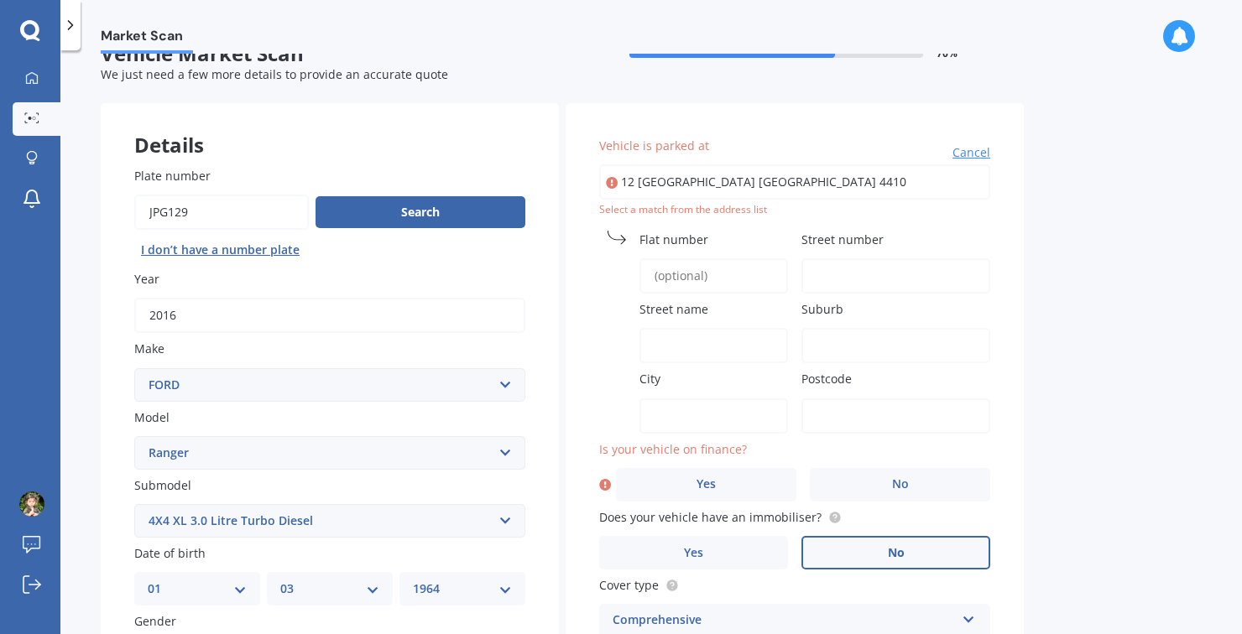
click at [703, 288] on input "Flat number" at bounding box center [713, 275] width 148 height 35
click at [964, 156] on span "Cancel" at bounding box center [971, 152] width 38 height 17
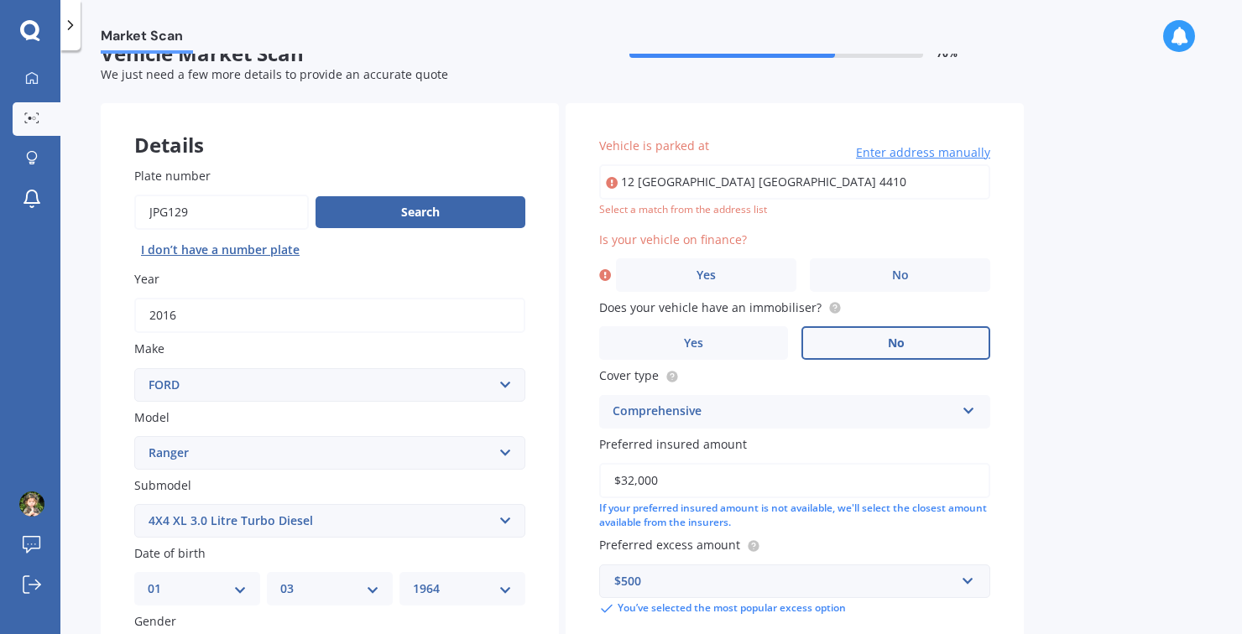
click at [934, 189] on input "12 [GEOGRAPHIC_DATA] [GEOGRAPHIC_DATA] 4410" at bounding box center [794, 181] width 391 height 35
type input "1"
type input "[STREET_ADDRESS]"
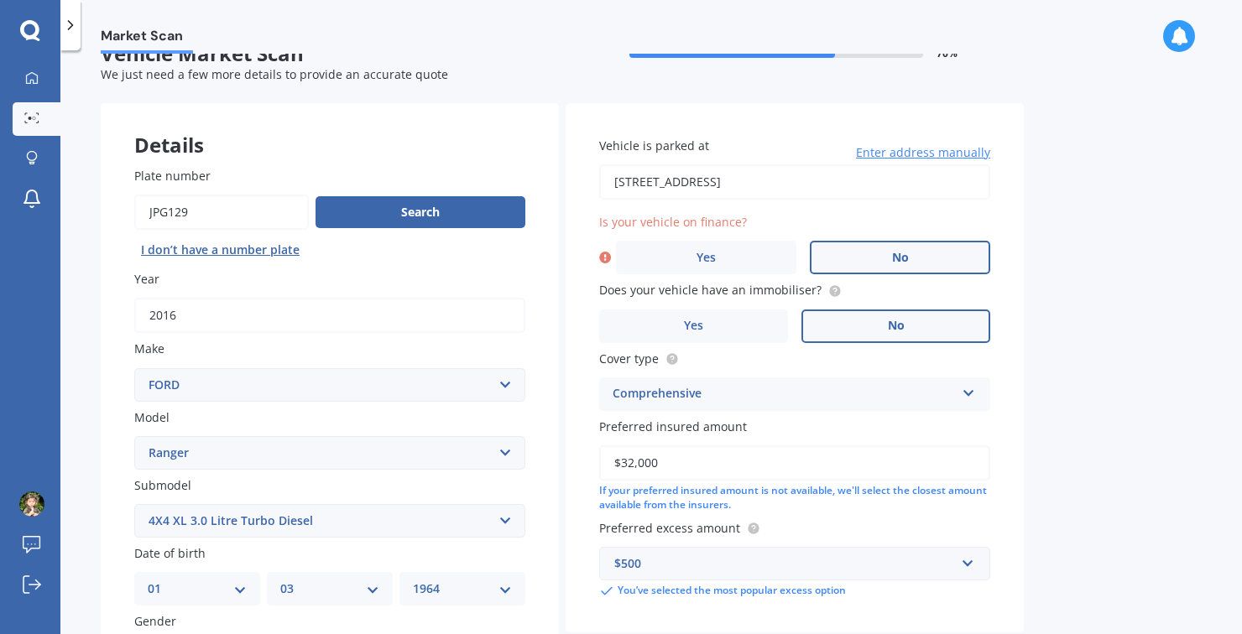
click at [910, 263] on label "No" at bounding box center [900, 258] width 180 height 34
click at [0, 0] on input "No" at bounding box center [0, 0] width 0 height 0
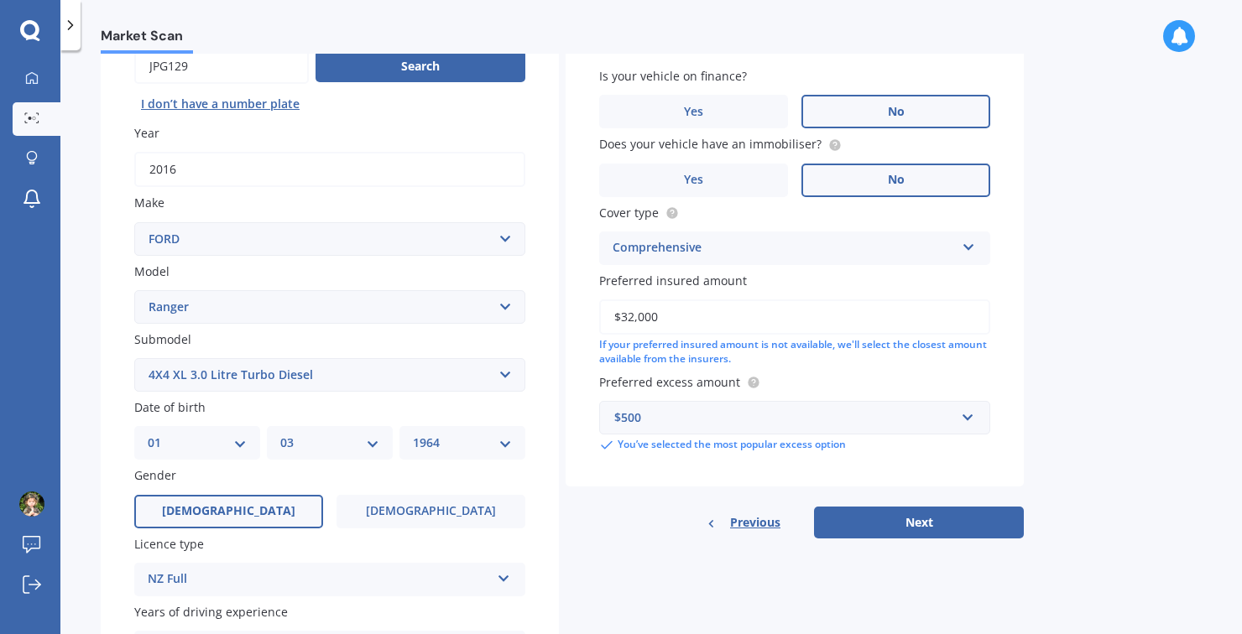
scroll to position [185, 0]
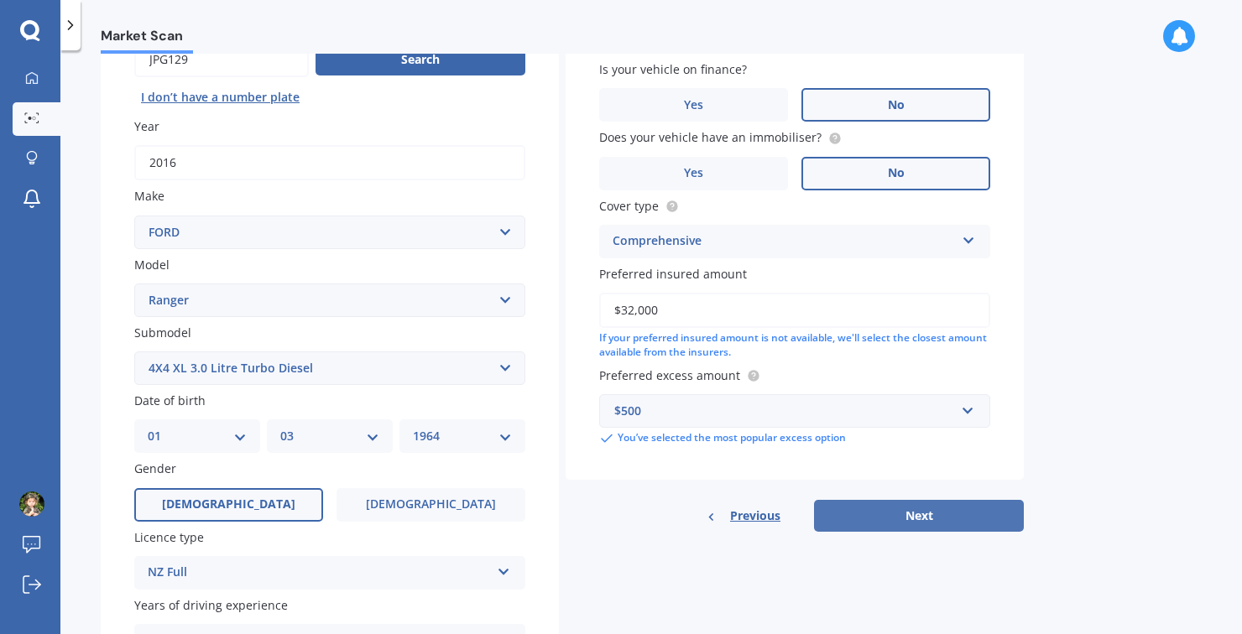
click at [917, 519] on button "Next" at bounding box center [919, 516] width 210 height 32
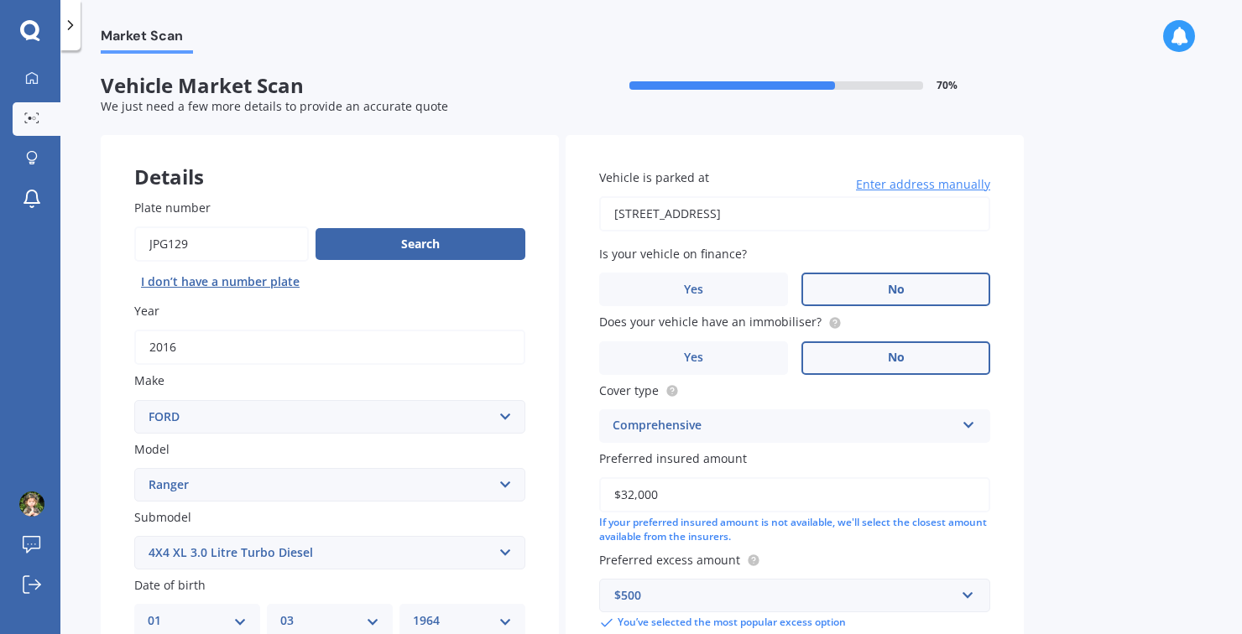
select select "01"
select select "03"
select select "1964"
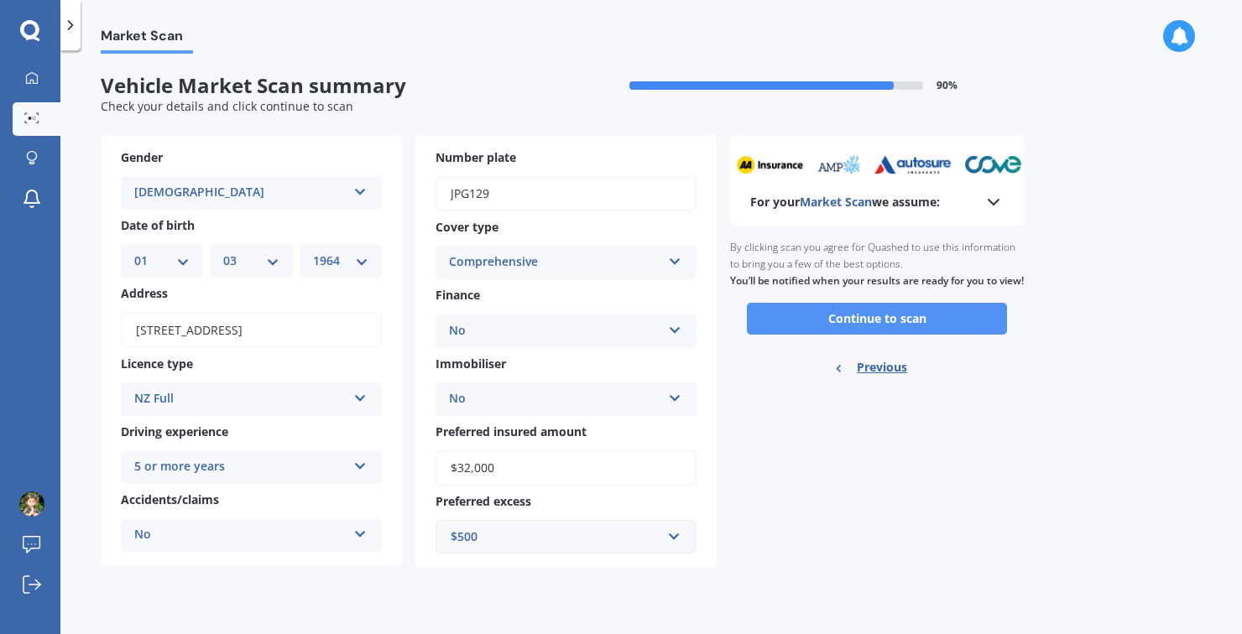
click at [885, 335] on button "Continue to scan" at bounding box center [877, 319] width 260 height 32
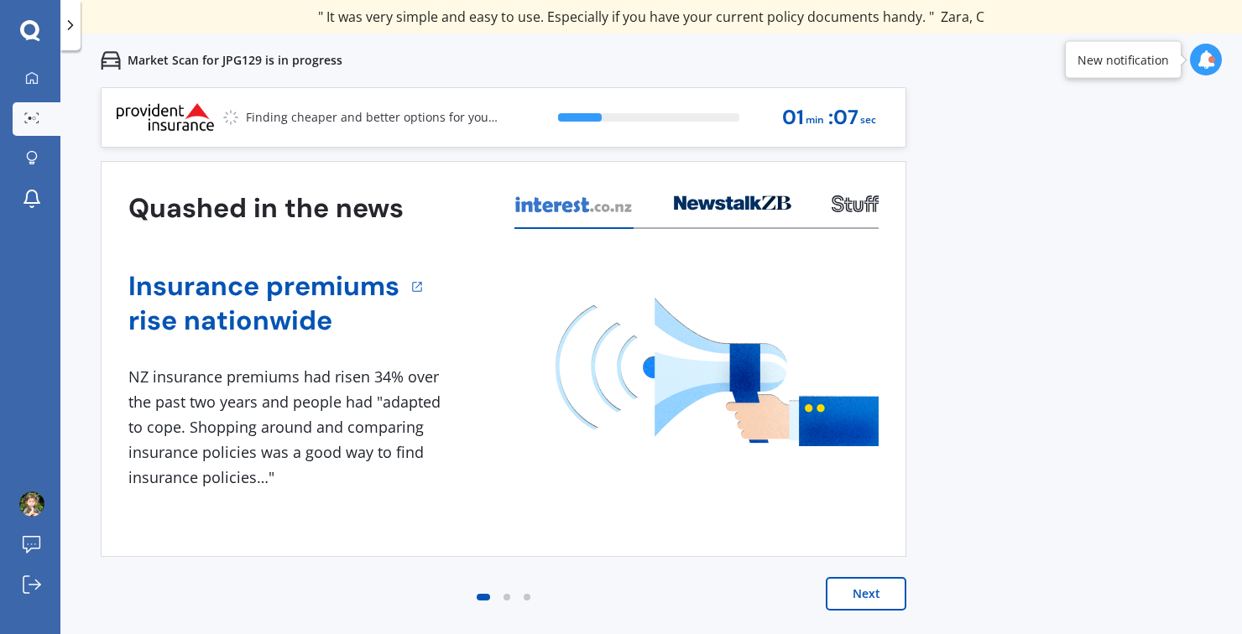
click at [992, 294] on div "Previous 80,000+ [DEMOGRAPHIC_DATA] consumers have signed up to shop and save t…" at bounding box center [650, 404] width 1181 height 634
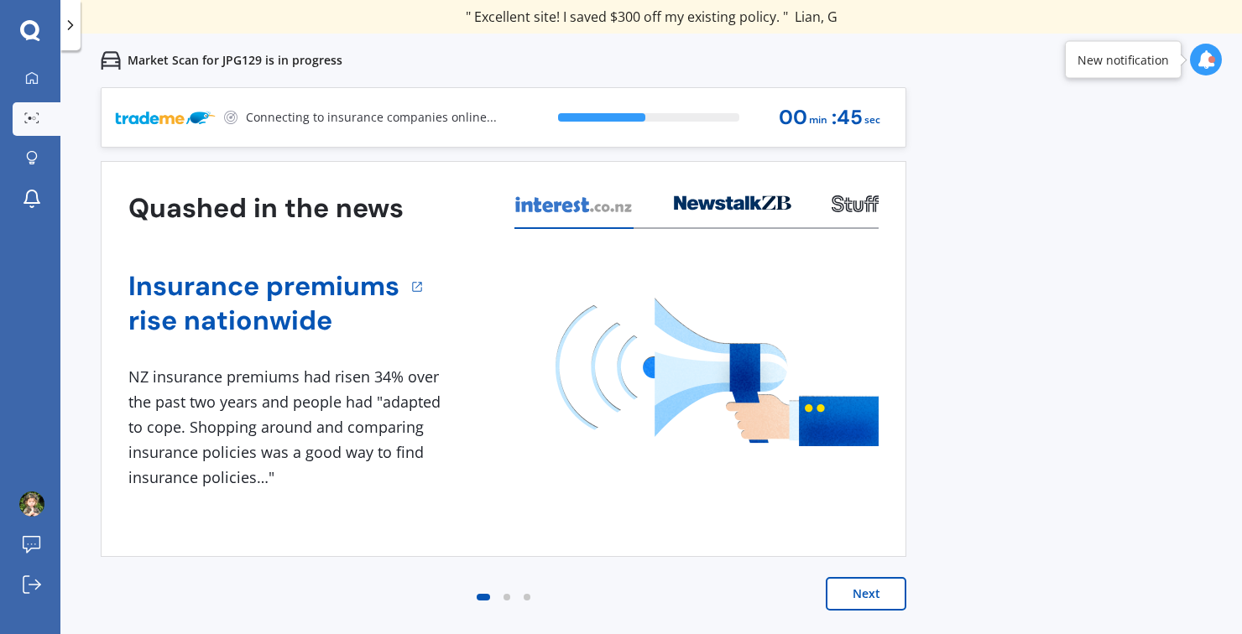
click at [1102, 309] on div "Previous 80,000+ [DEMOGRAPHIC_DATA] consumers have signed up to shop and save t…" at bounding box center [650, 404] width 1181 height 634
click at [998, 310] on div "Previous 80,000+ [DEMOGRAPHIC_DATA] consumers have signed up to shop and save t…" at bounding box center [650, 404] width 1181 height 634
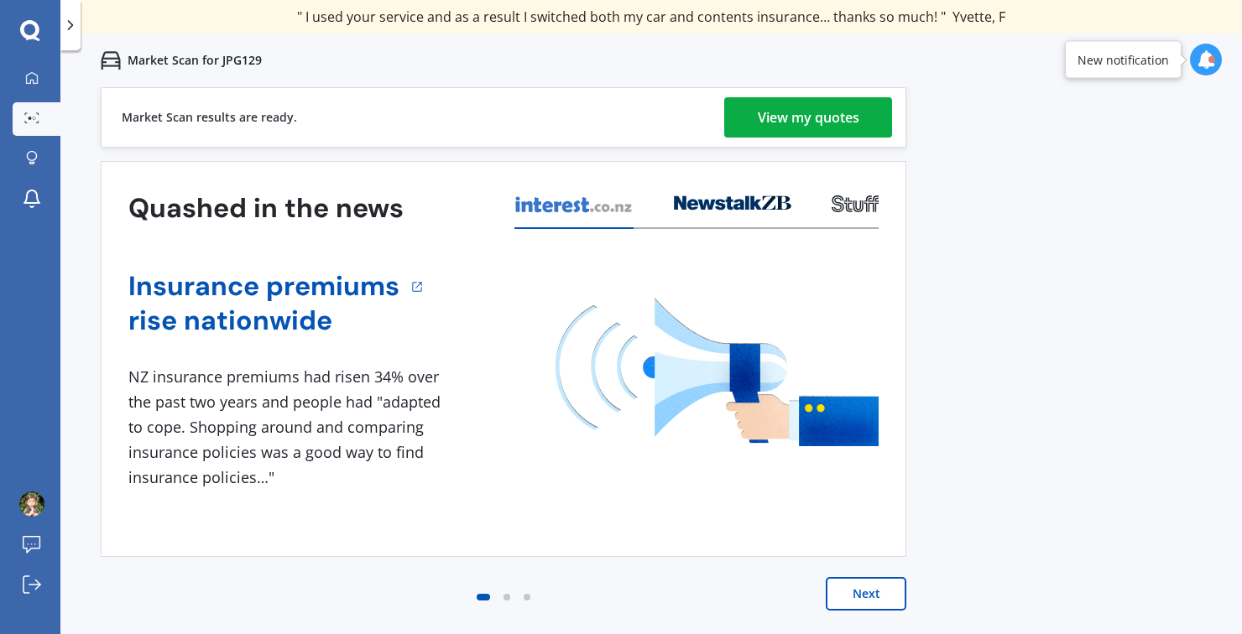
click at [1015, 265] on div "Previous 80,000+ [DEMOGRAPHIC_DATA] consumers have signed up to shop and save t…" at bounding box center [650, 404] width 1181 height 634
click at [828, 113] on div "View my quotes" at bounding box center [809, 117] width 102 height 40
